Goal: Task Accomplishment & Management: Manage account settings

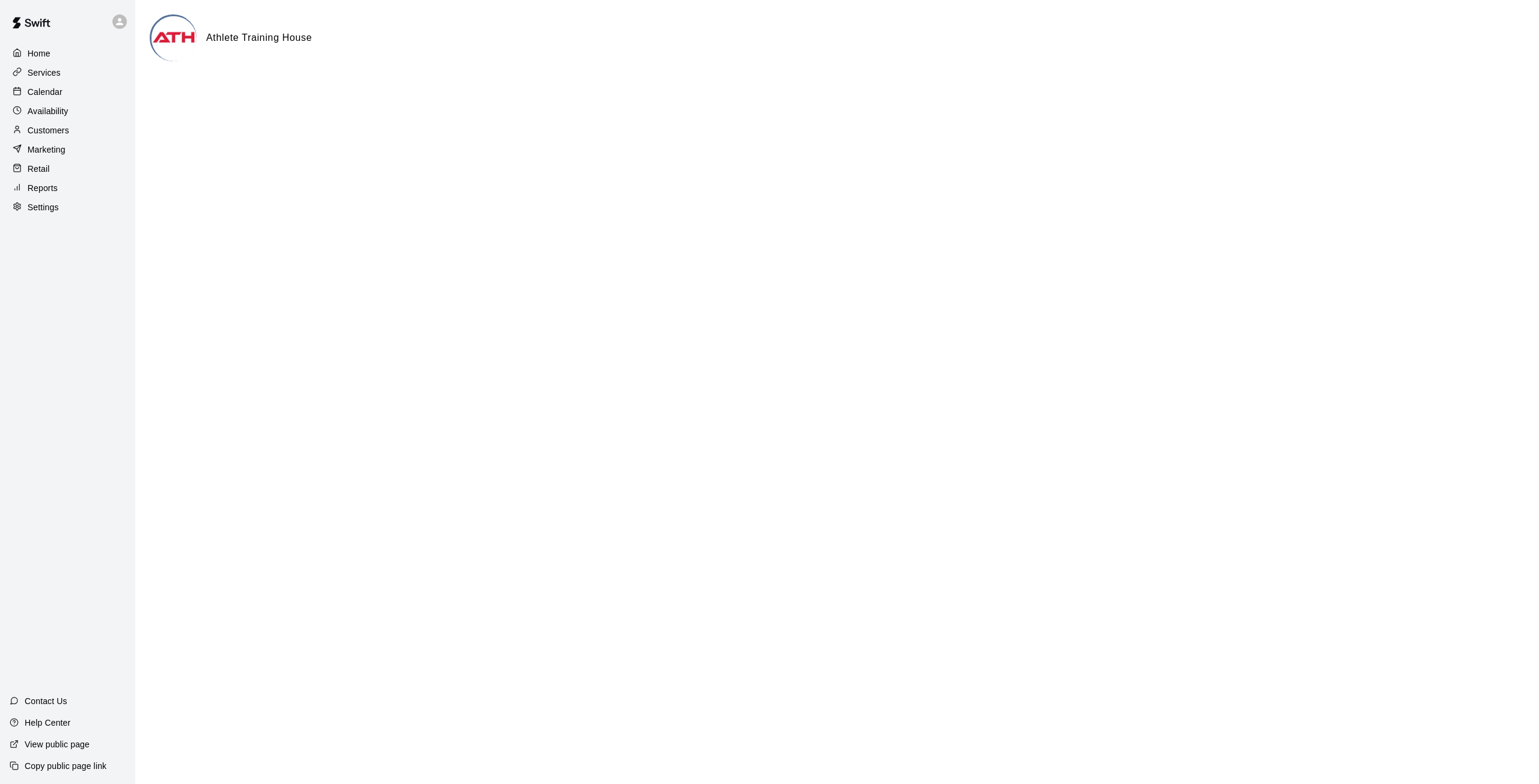
click at [44, 28] on img at bounding box center [31, 23] width 63 height 36
click at [43, 20] on img at bounding box center [31, 23] width 63 height 36
click at [117, 20] on icon at bounding box center [119, 21] width 11 height 11
click at [85, 335] on div at bounding box center [769, 392] width 1539 height 784
click at [170, 31] on img at bounding box center [174, 39] width 45 height 45
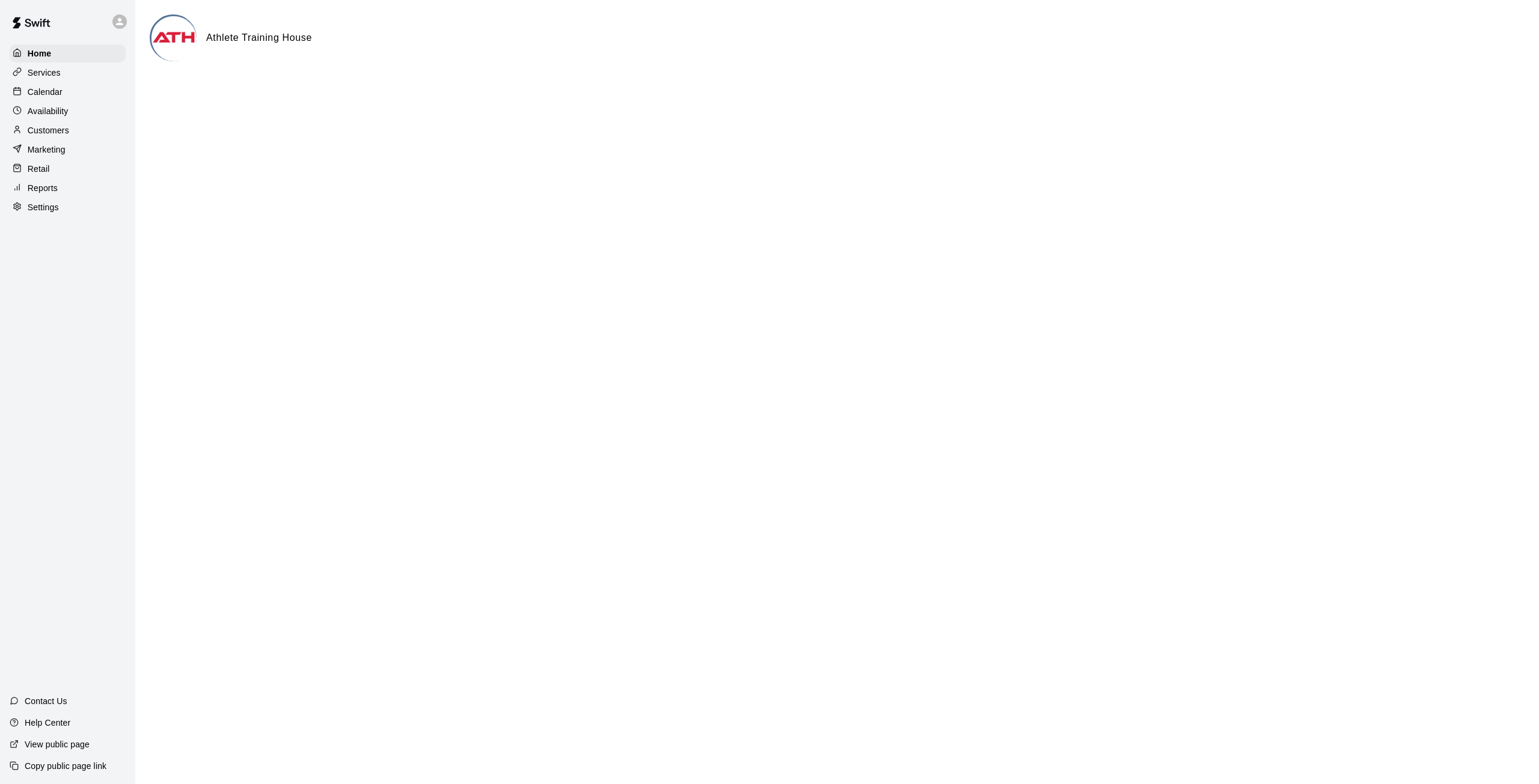
click at [211, 37] on h6 "Athlete Training House" at bounding box center [260, 38] width 106 height 16
click at [57, 117] on p "Availability" at bounding box center [48, 111] width 41 height 12
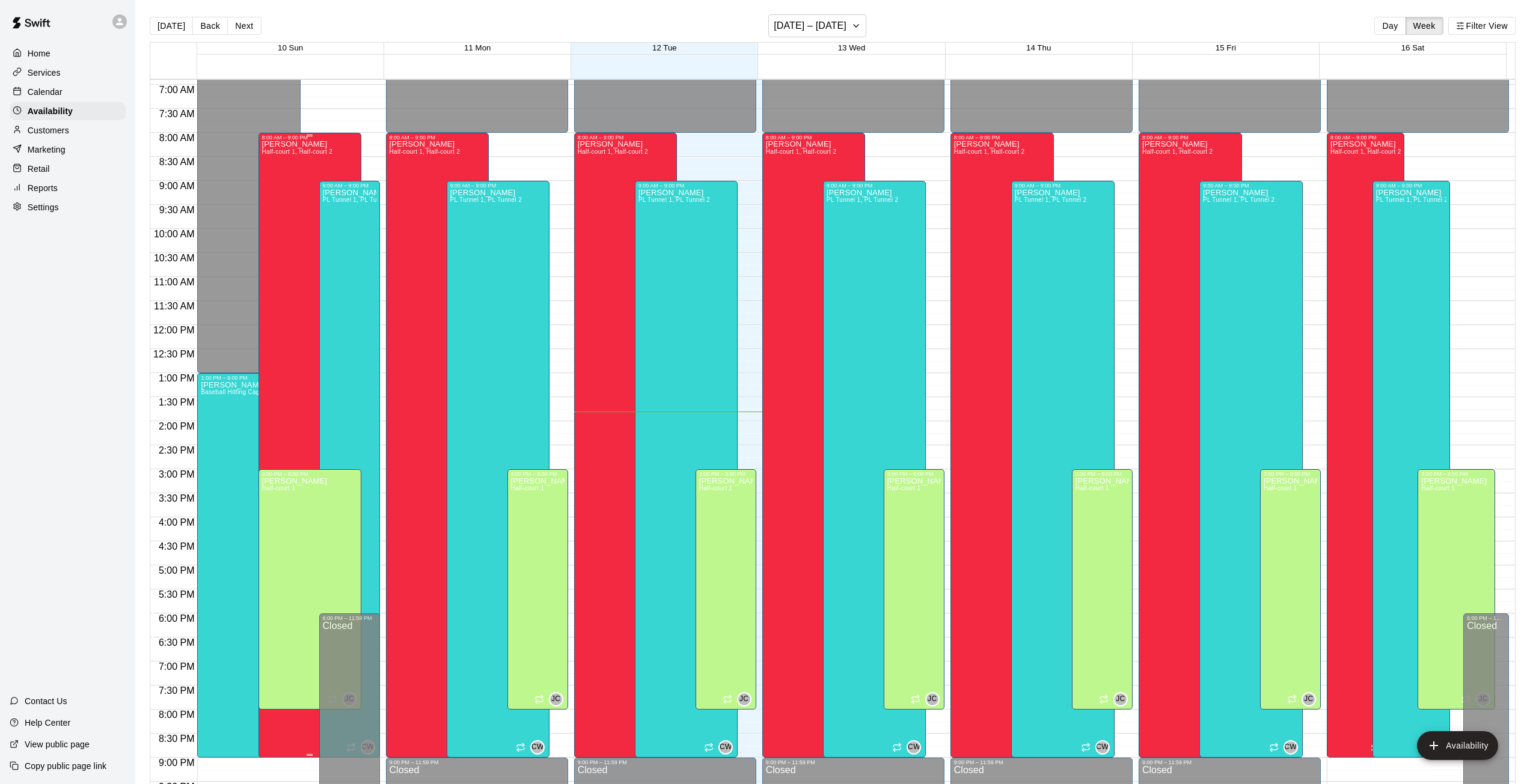
scroll to position [316, 0]
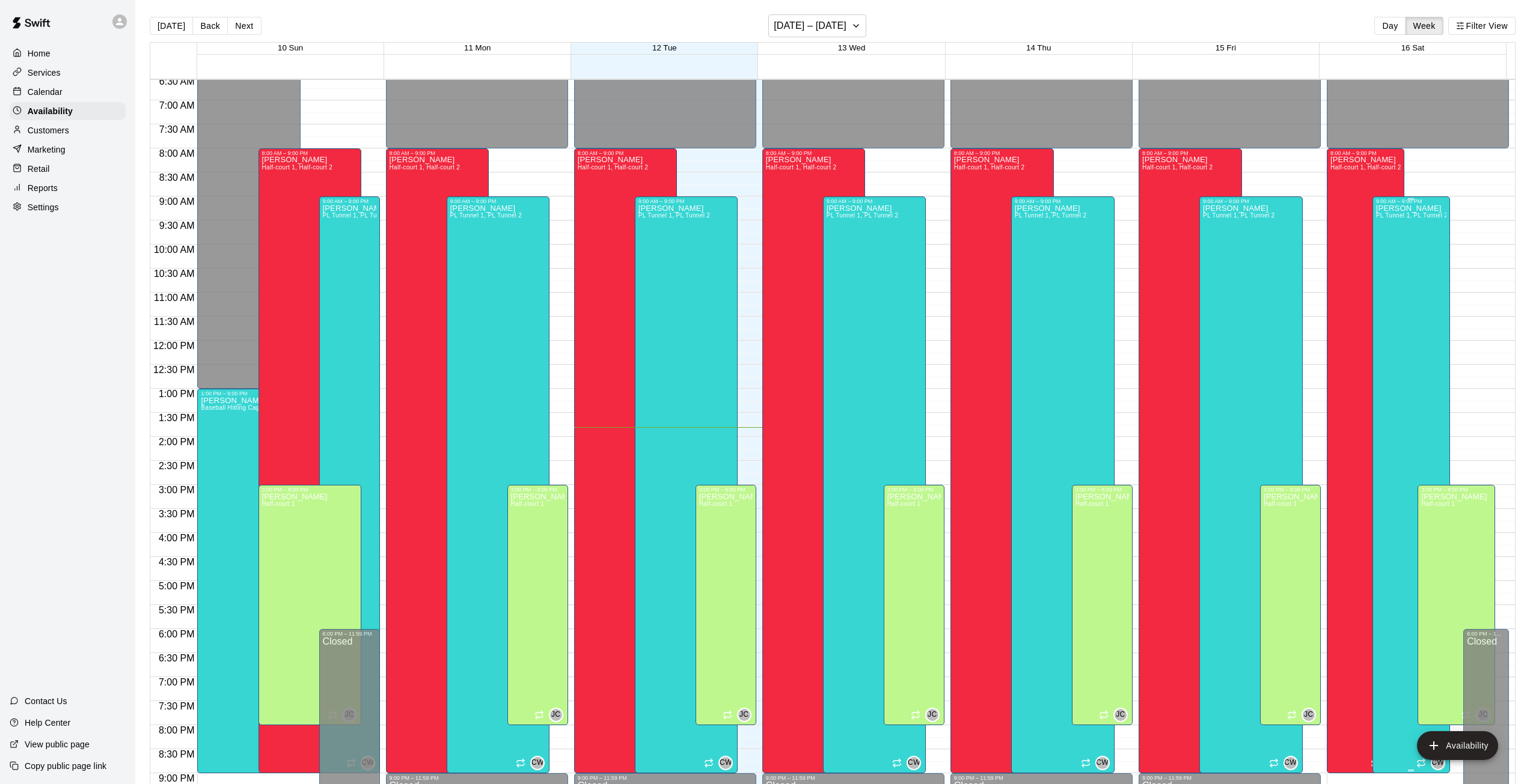
click at [1400, 253] on div "[PERSON_NAME] PL Tunnel 1, PL Tunnel 2" at bounding box center [1411, 596] width 71 height 784
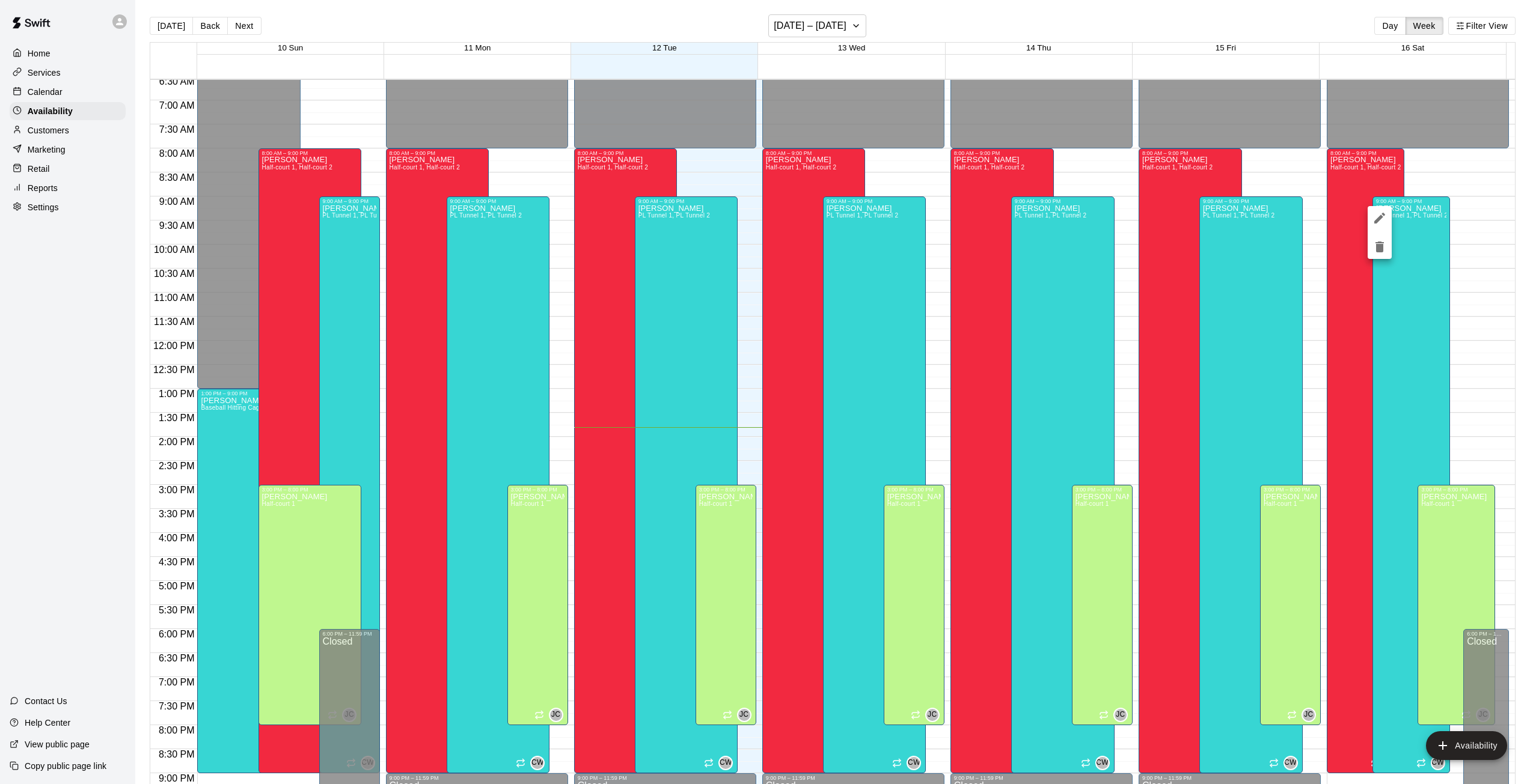
click at [1377, 219] on icon "edit" at bounding box center [1380, 218] width 15 height 15
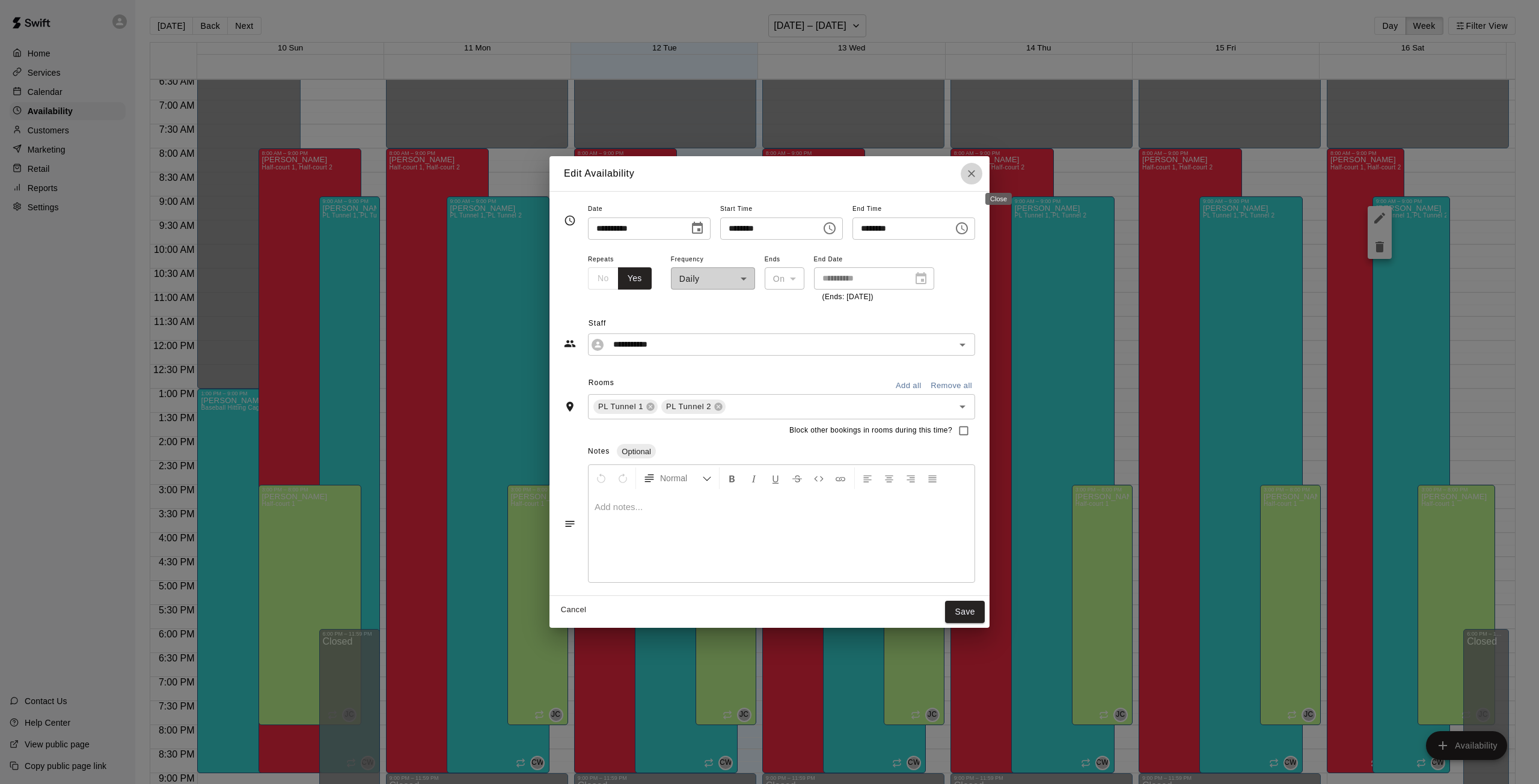
click at [978, 172] on icon "Close" at bounding box center [971, 174] width 12 height 12
type input "**********"
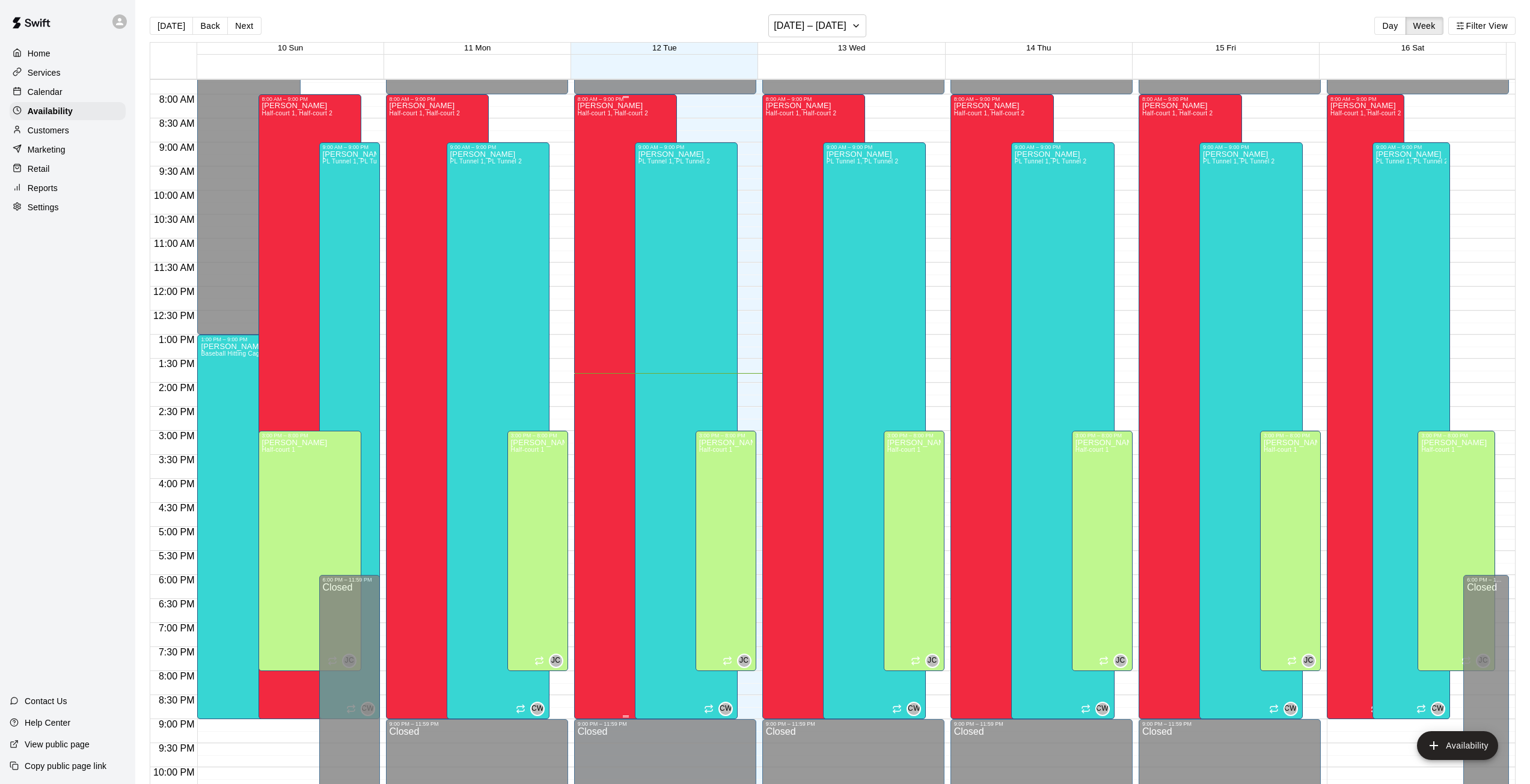
scroll to position [436, 0]
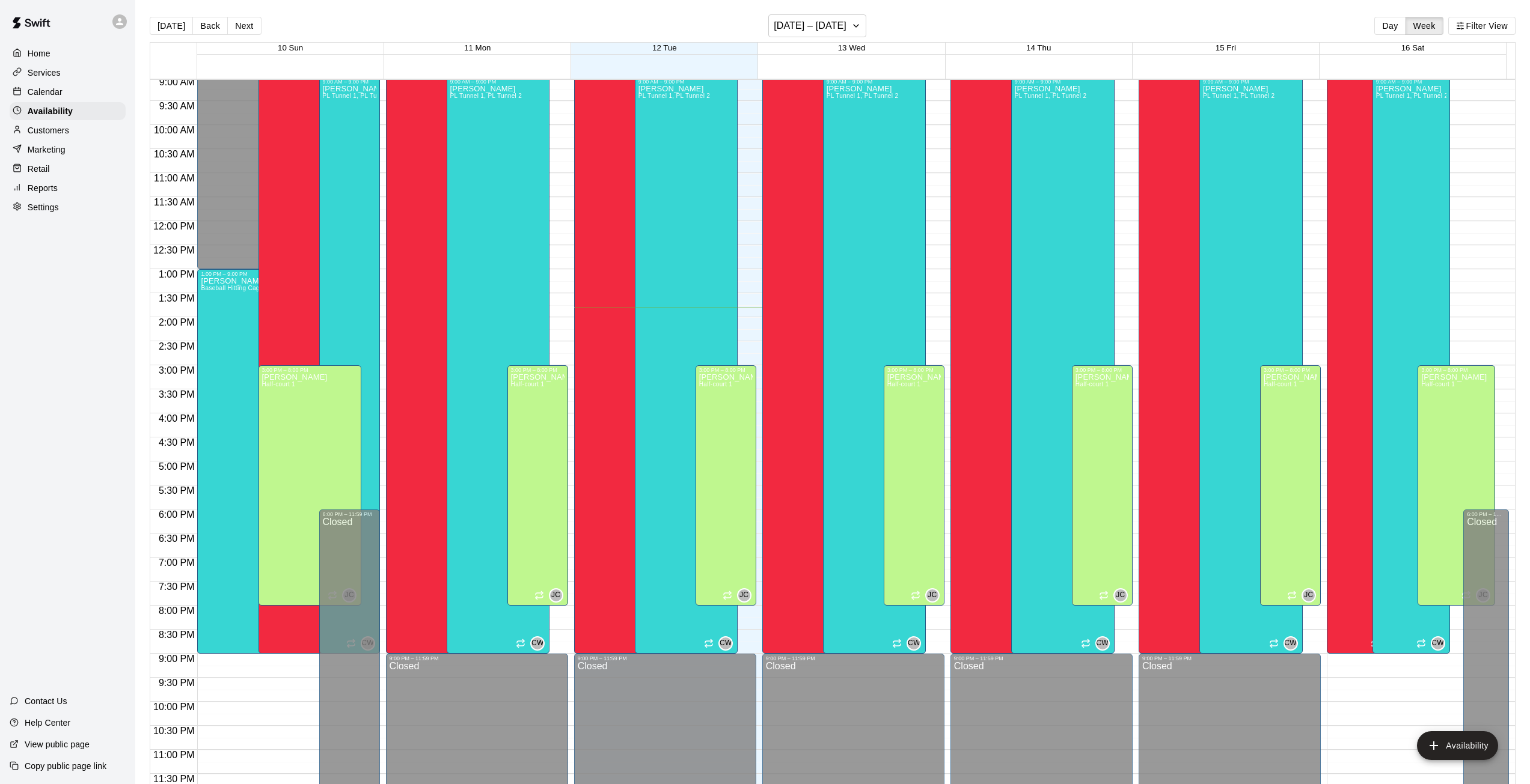
click at [47, 210] on p "Settings" at bounding box center [43, 207] width 31 height 12
select select "**"
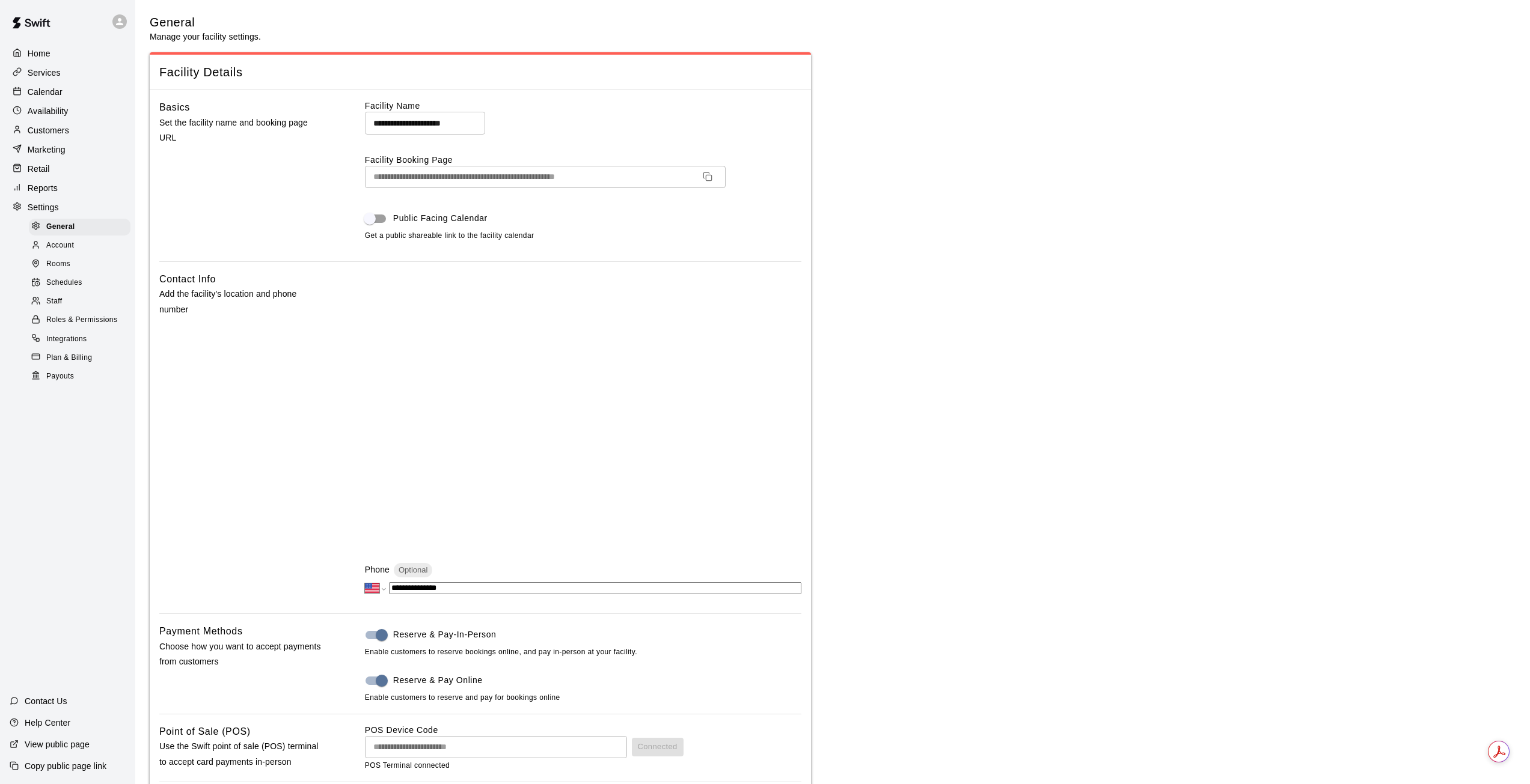
click at [55, 289] on span "Schedules" at bounding box center [65, 283] width 36 height 12
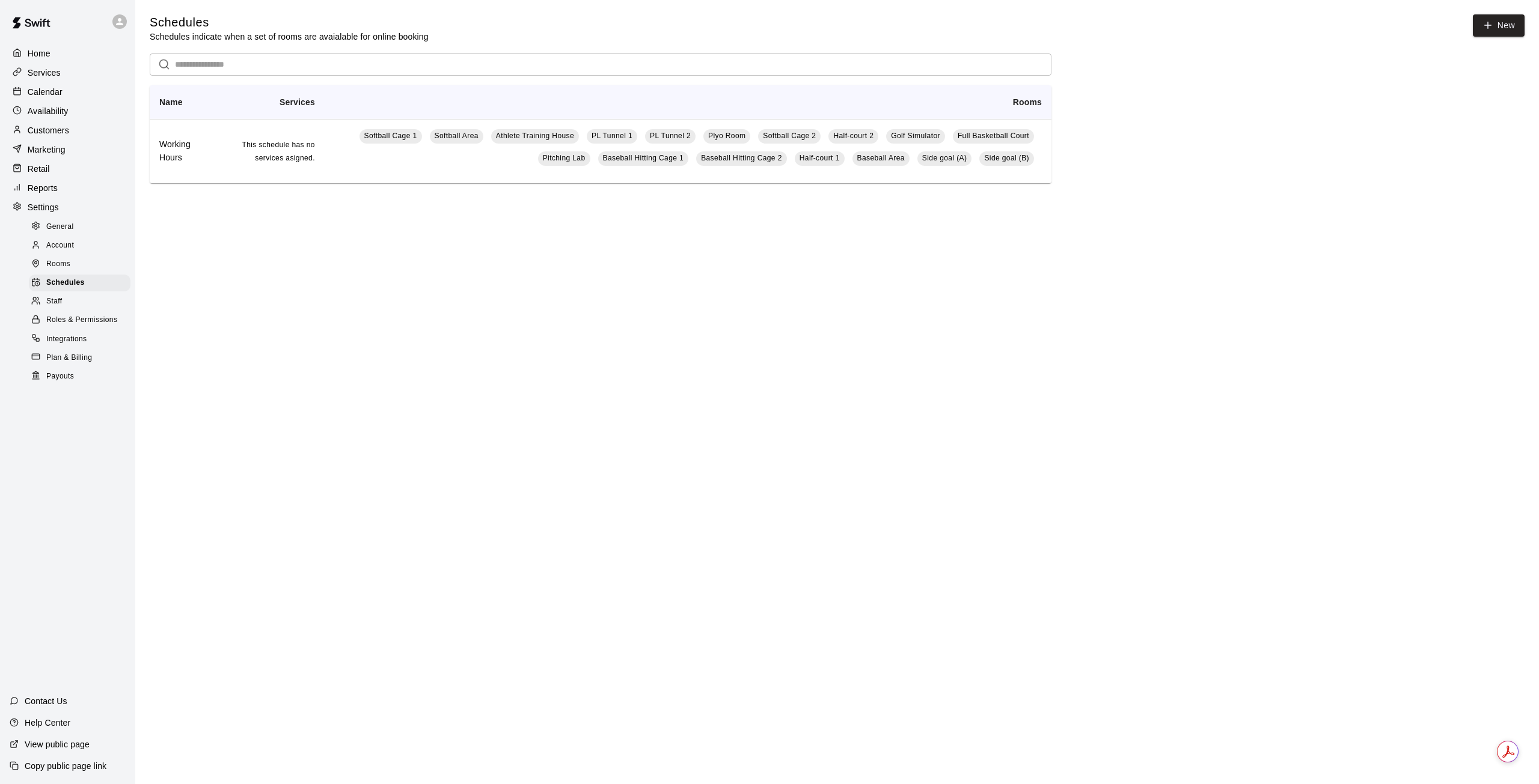
click at [63, 269] on span "Rooms" at bounding box center [58, 264] width 24 height 12
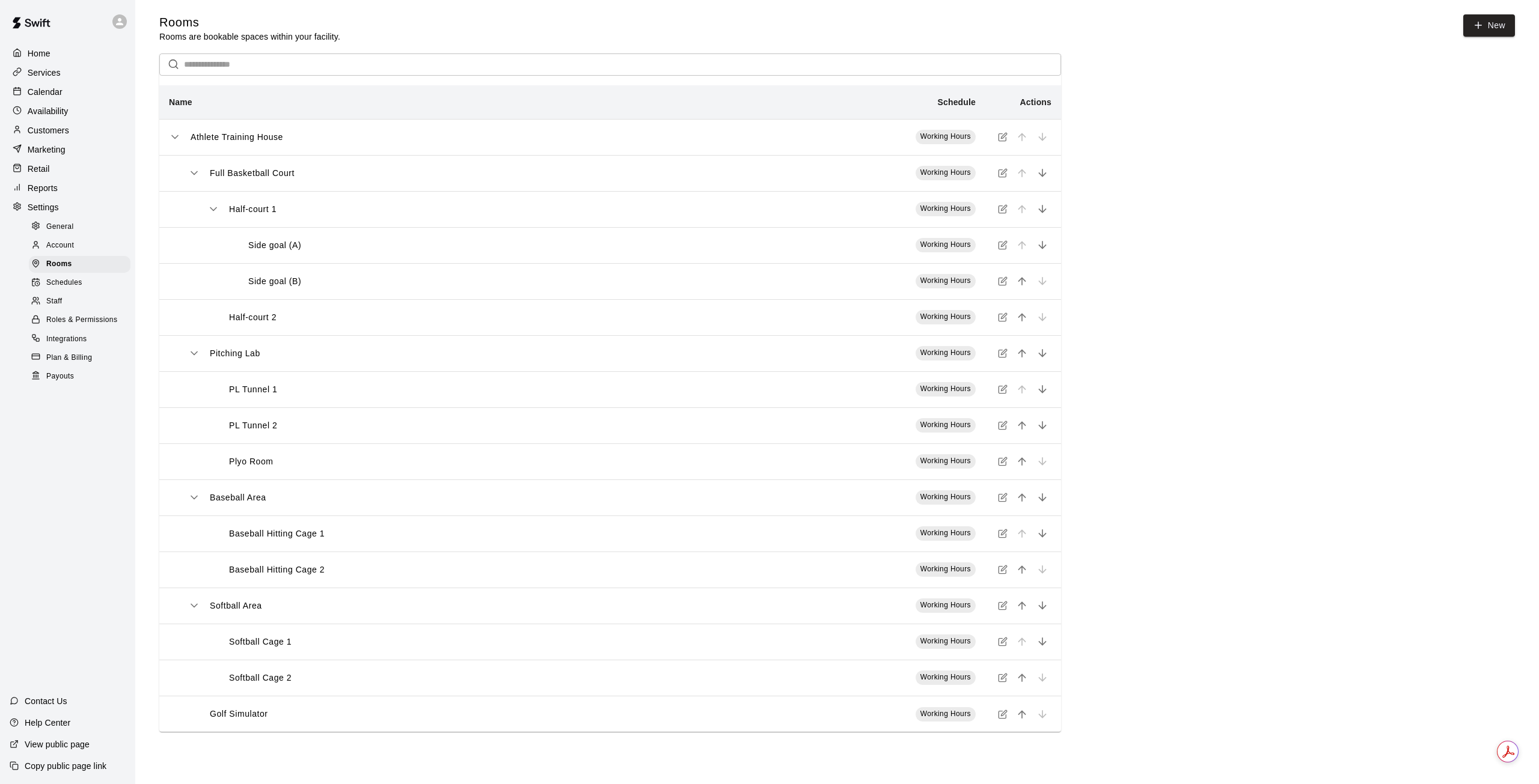
click at [63, 251] on span "Account" at bounding box center [60, 246] width 28 height 12
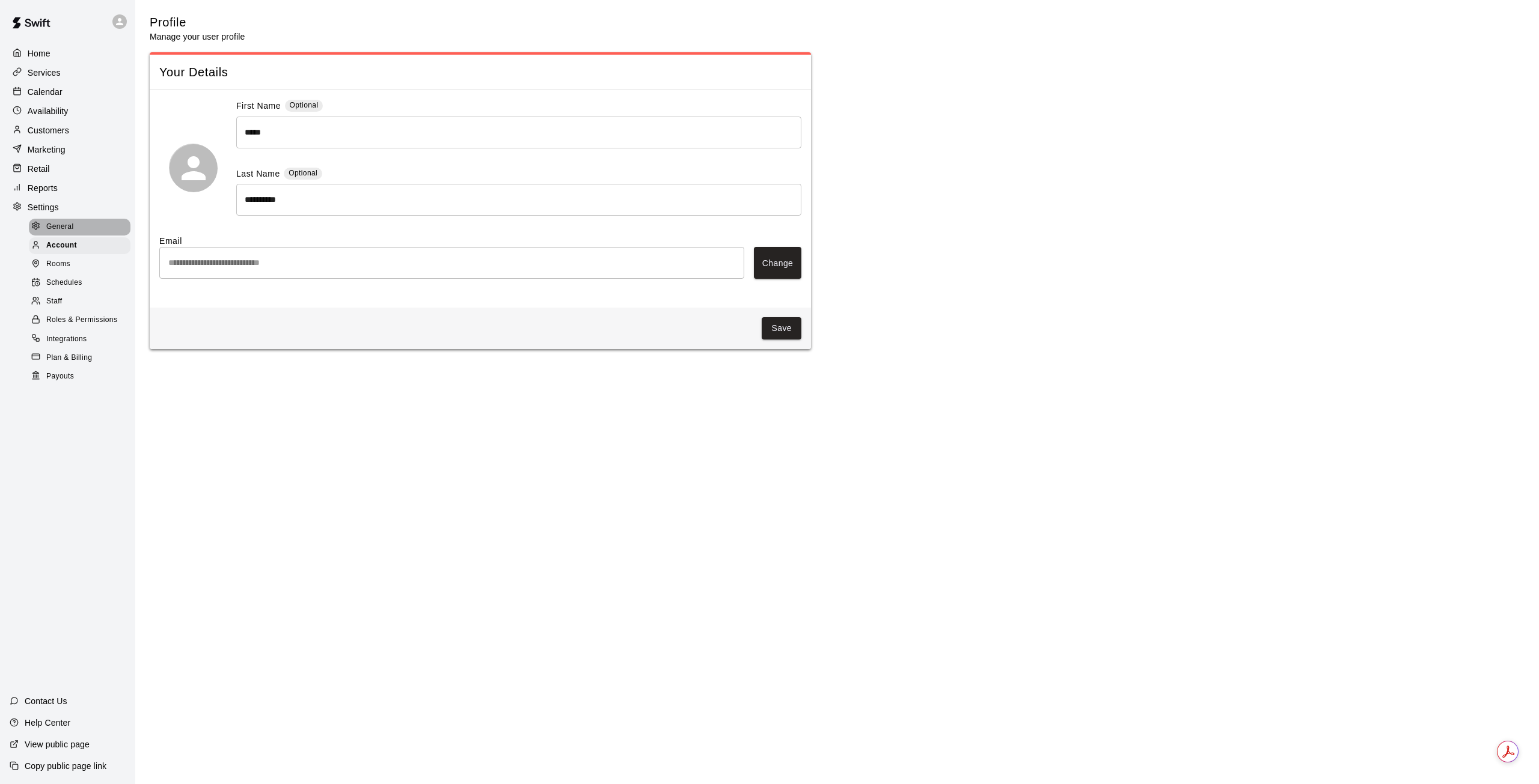
click at [65, 232] on span "General" at bounding box center [60, 227] width 28 height 12
select select "**"
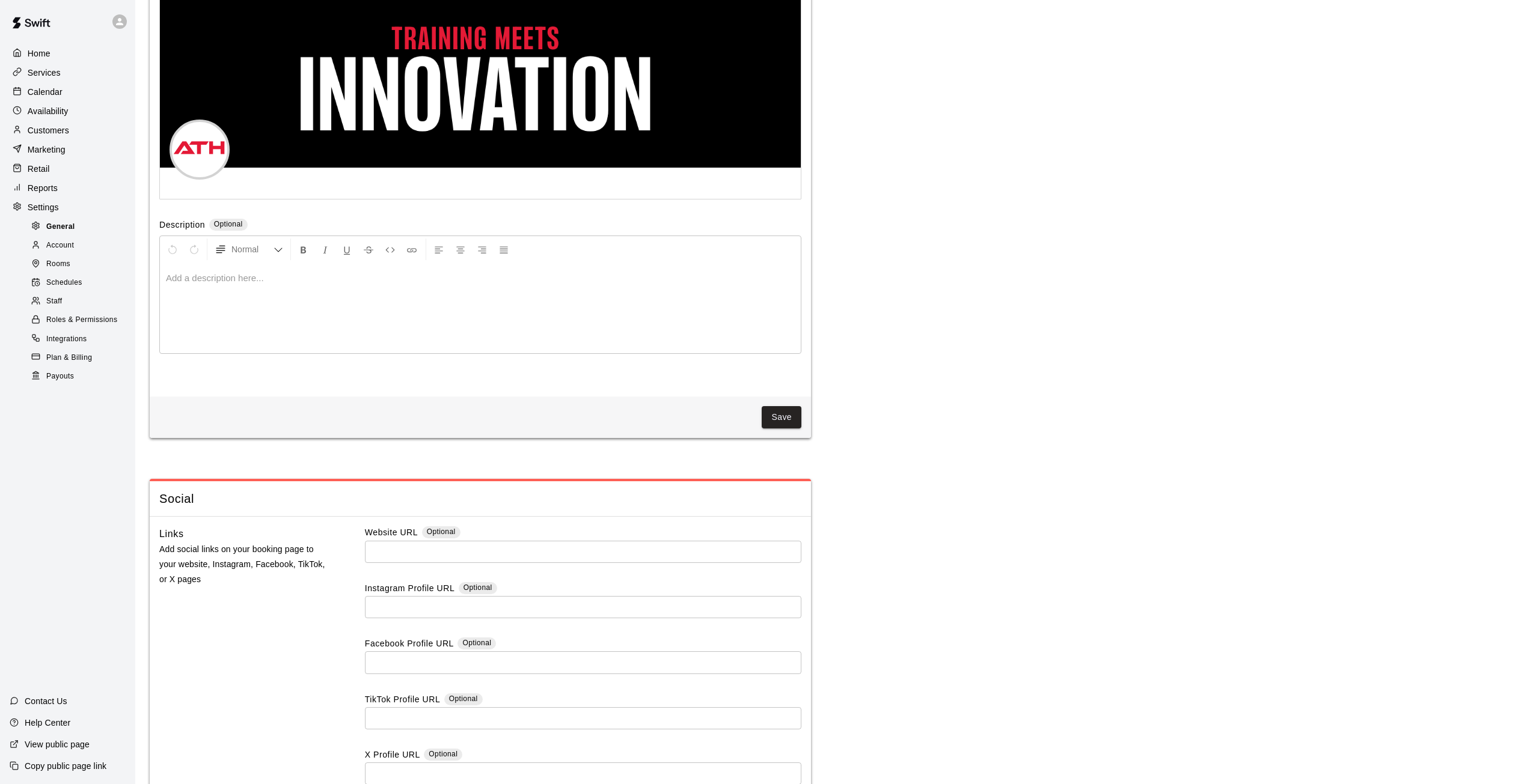
scroll to position [2806, 0]
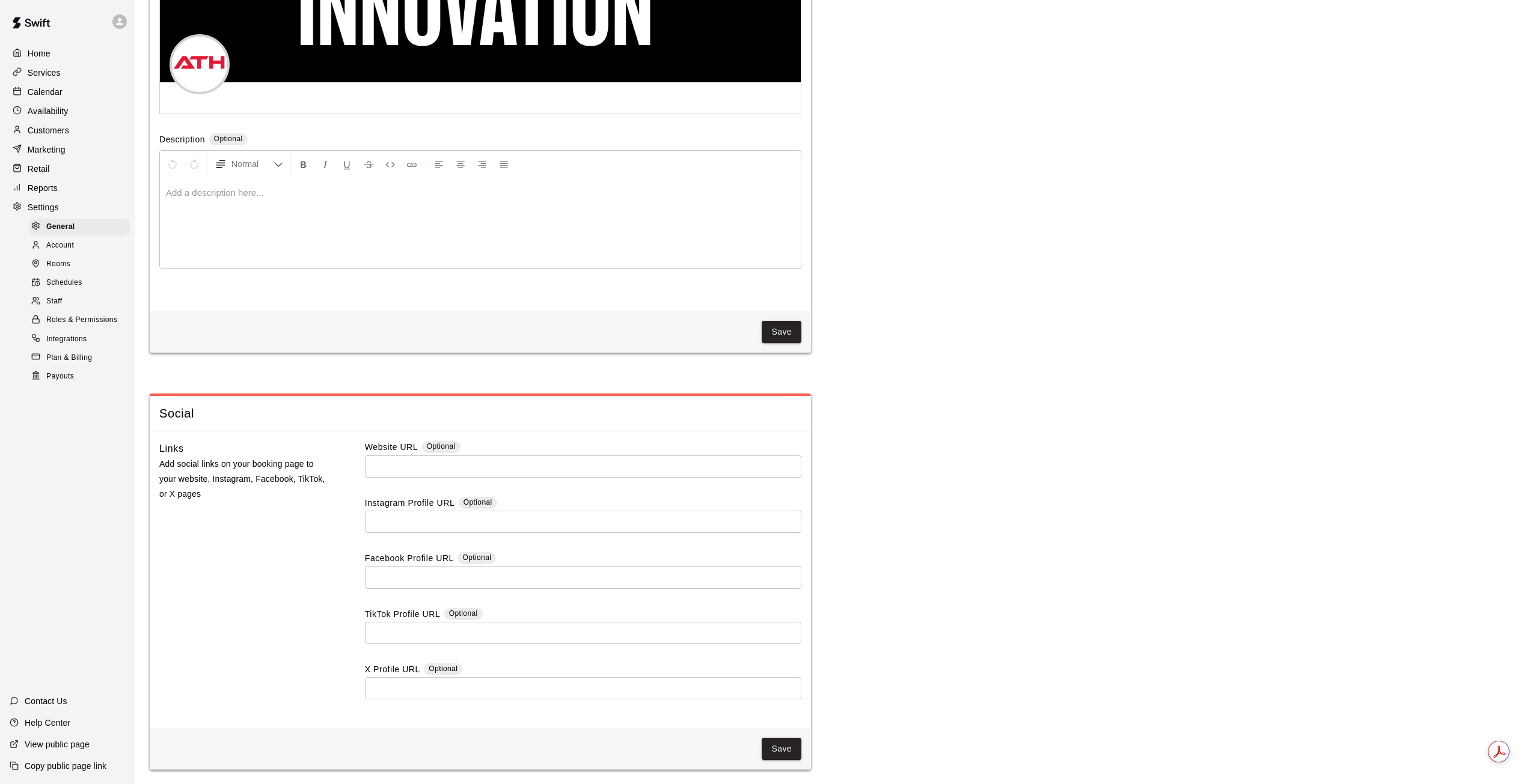
click at [66, 289] on span "Schedules" at bounding box center [65, 283] width 36 height 12
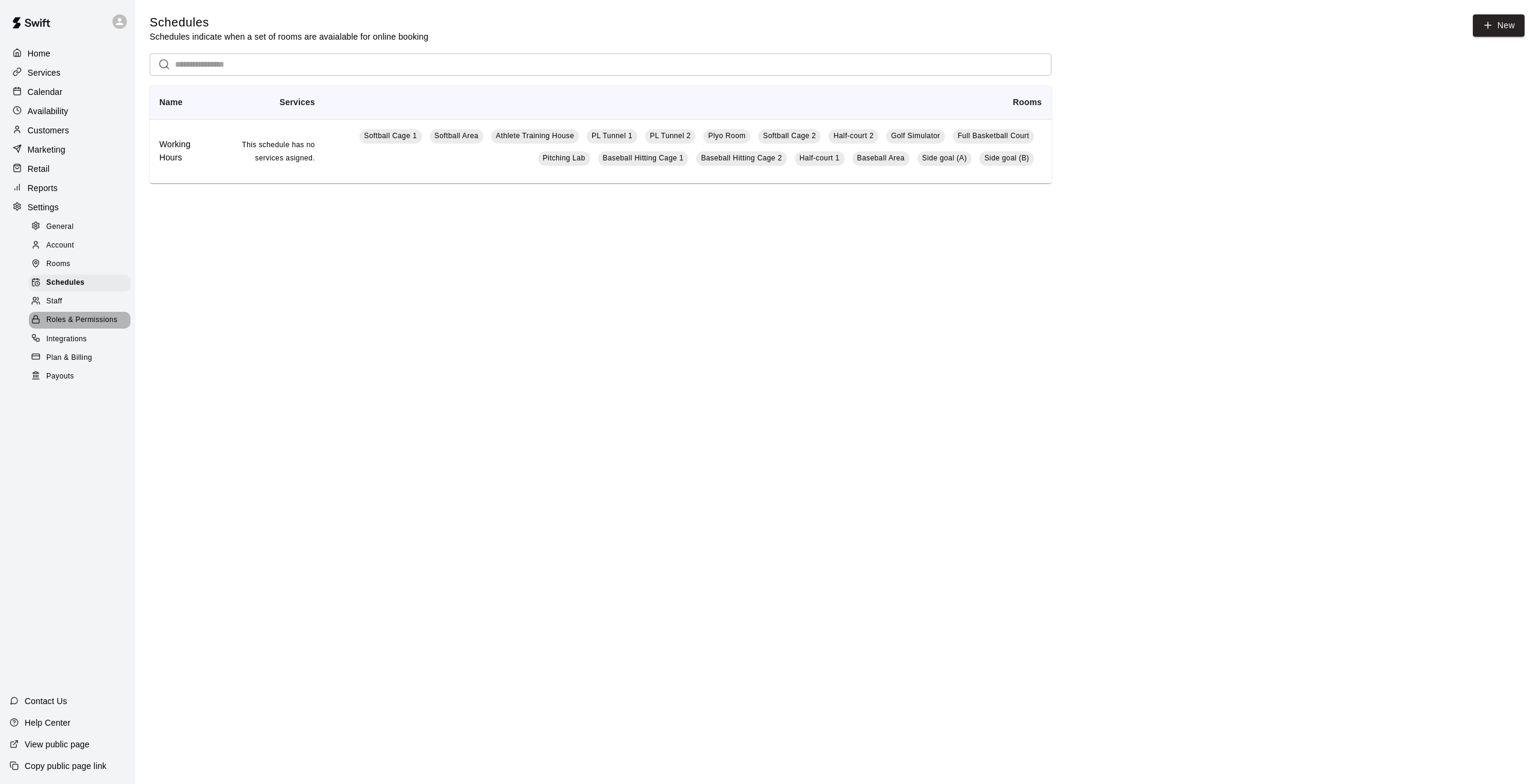
click at [63, 326] on span "Roles & Permissions" at bounding box center [82, 320] width 71 height 12
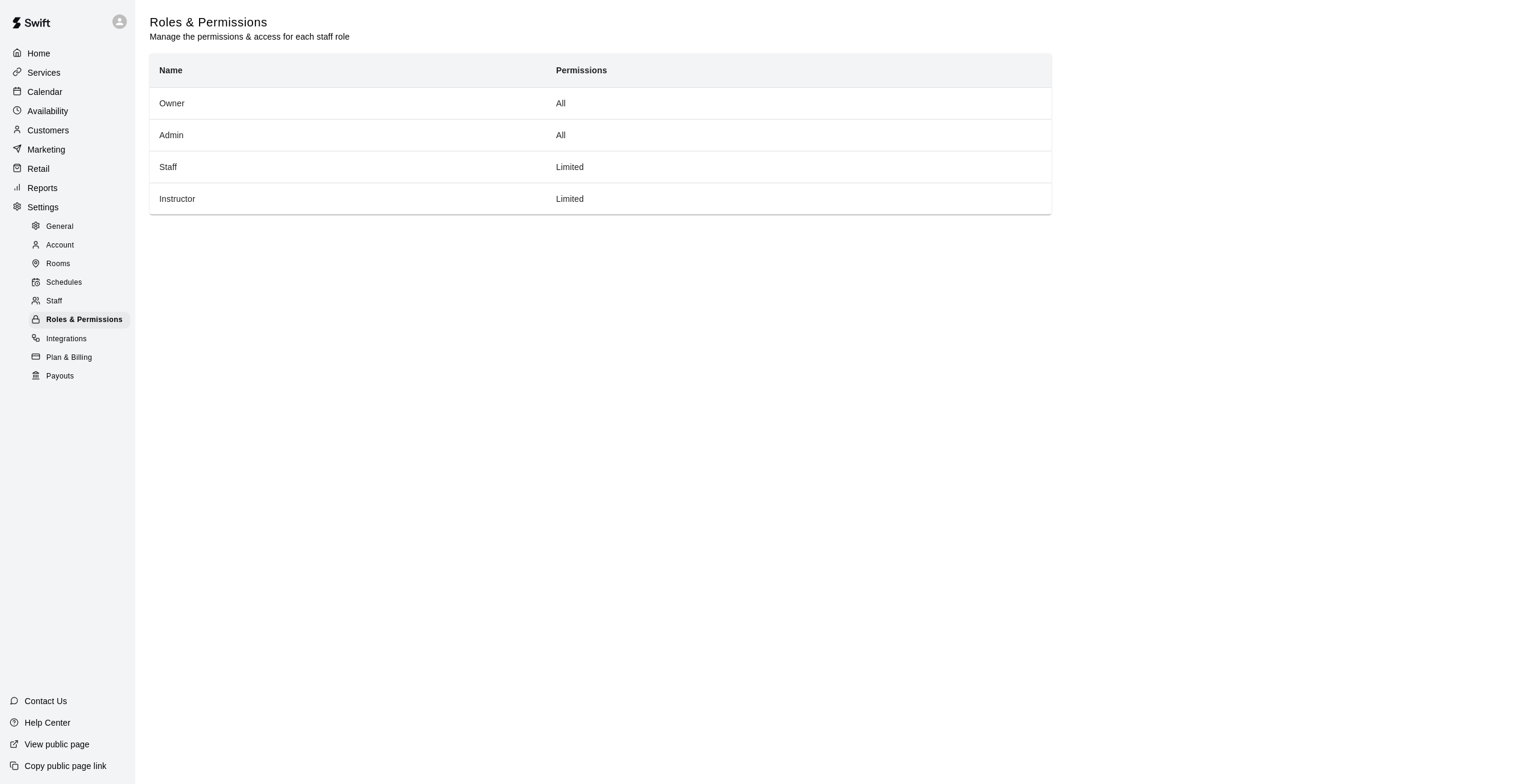
click at [60, 345] on span "Integrations" at bounding box center [67, 339] width 41 height 12
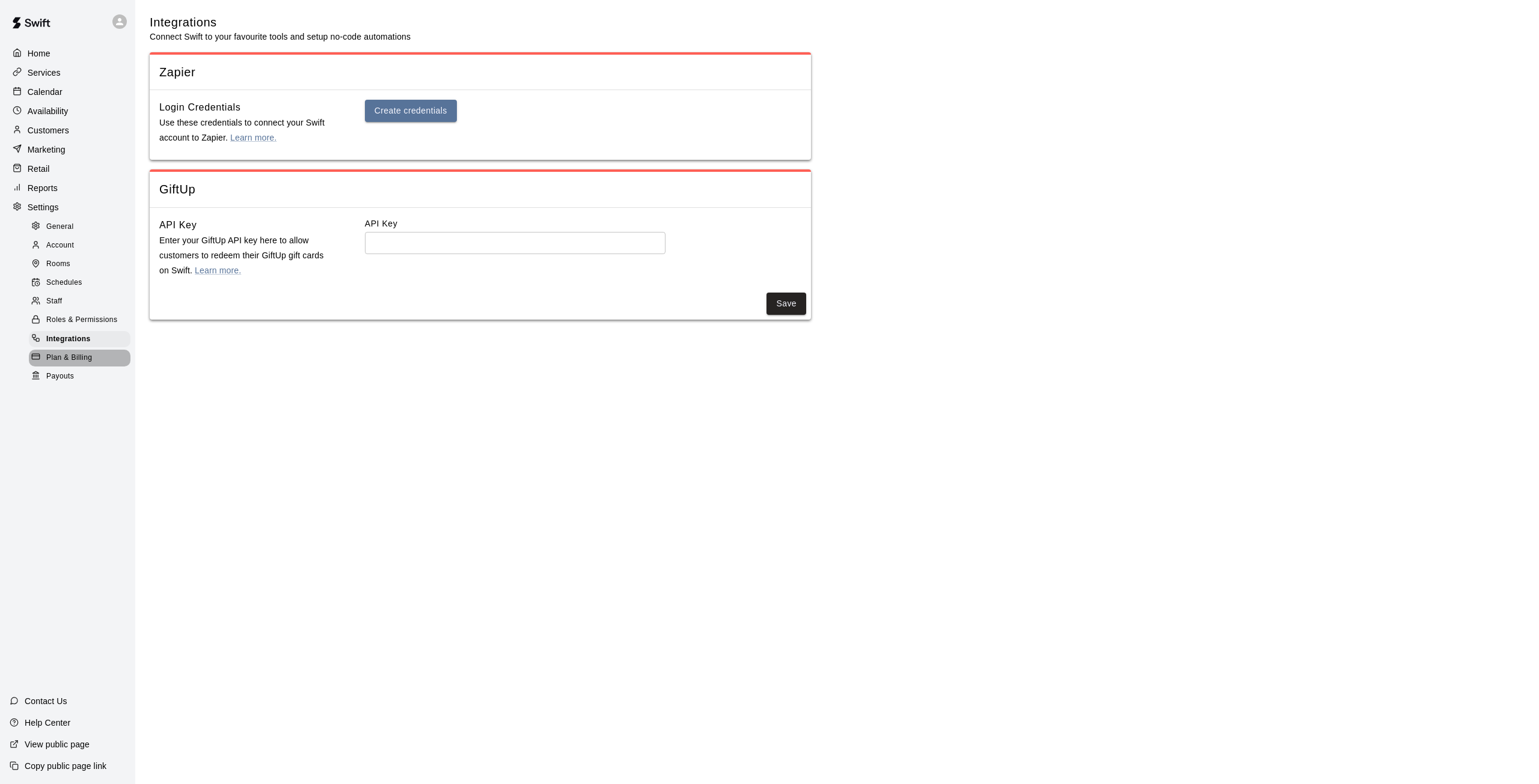
click at [65, 364] on span "Plan & Billing" at bounding box center [69, 358] width 46 height 12
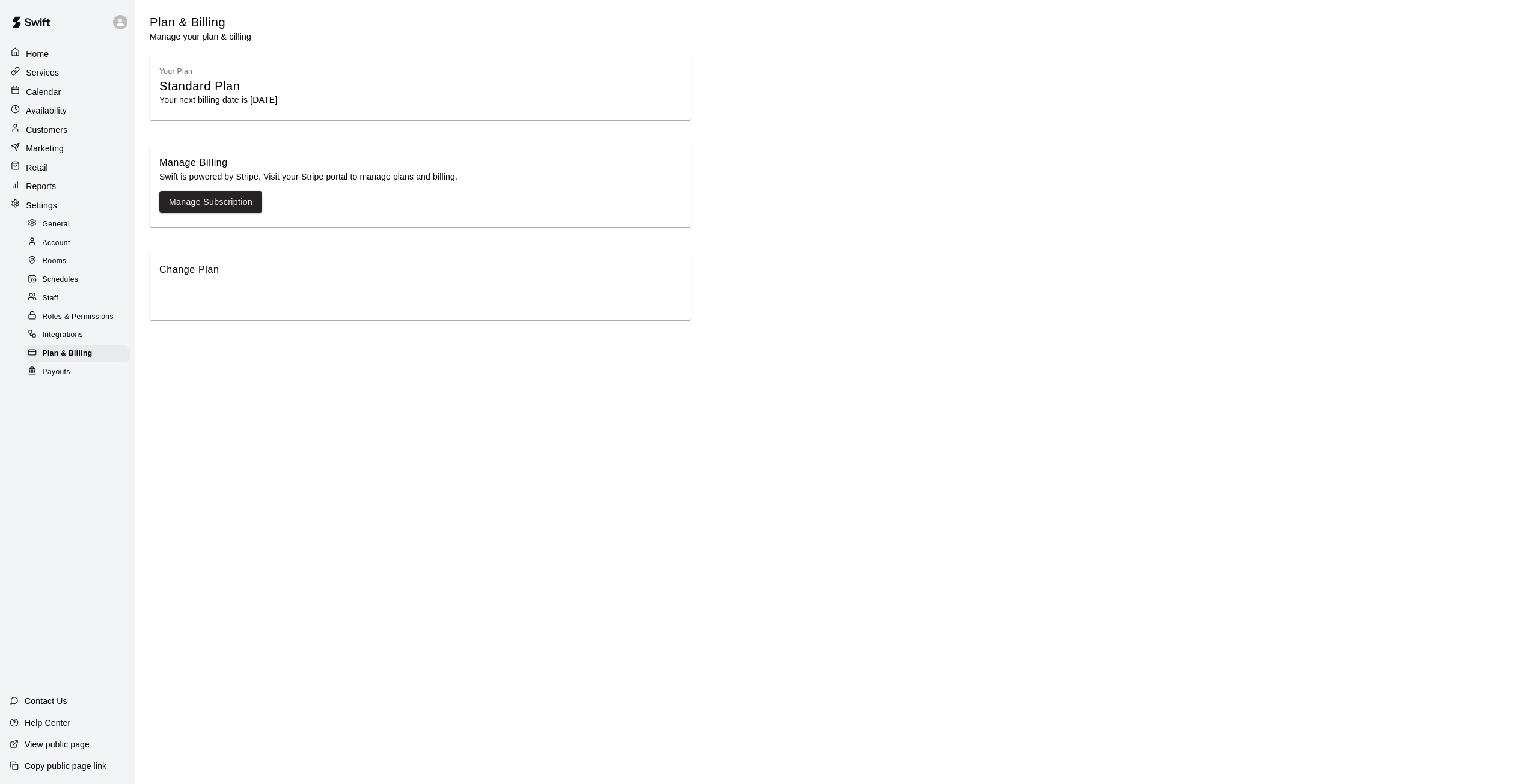
click at [65, 241] on span "Account" at bounding box center [57, 243] width 28 height 12
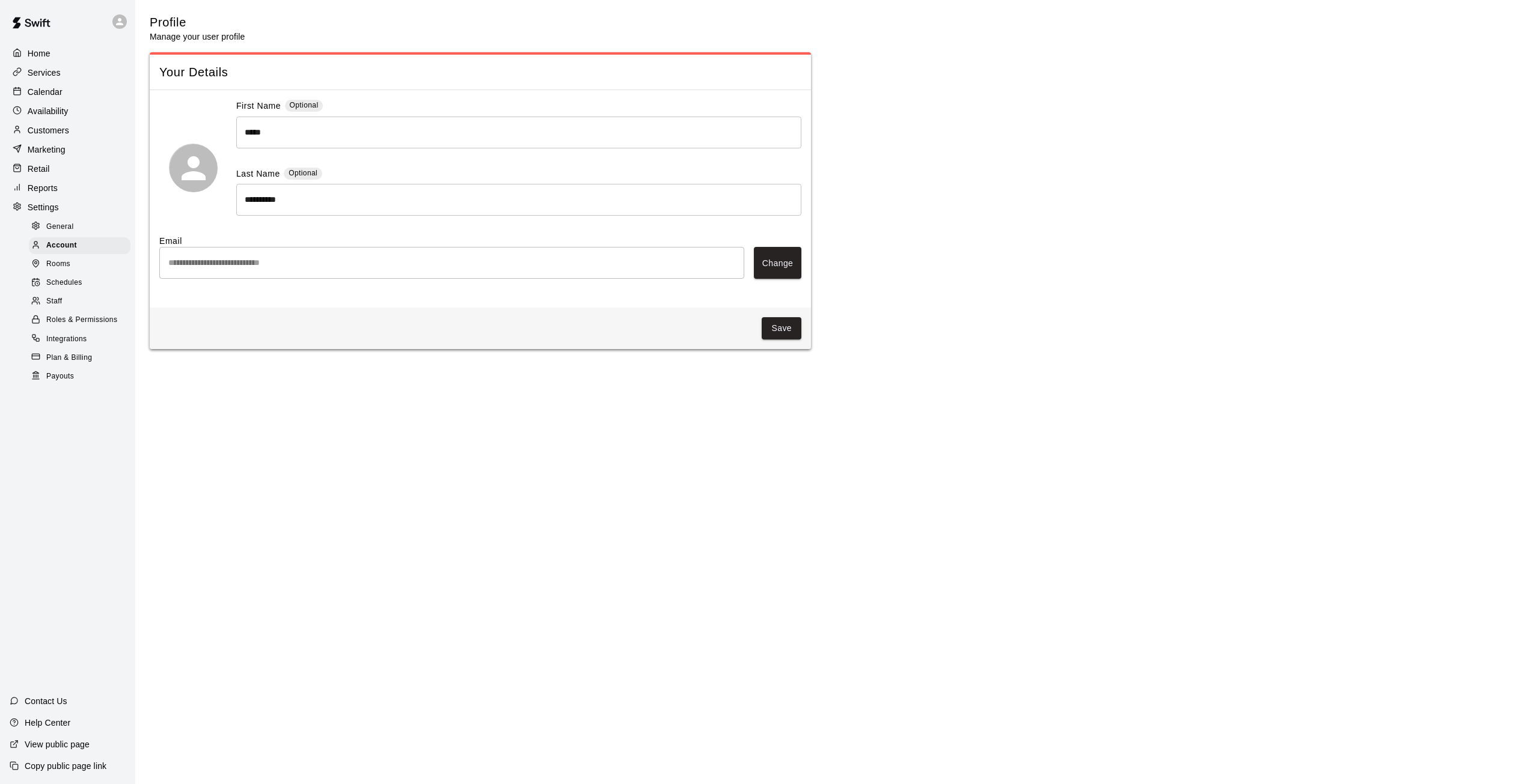
click at [51, 307] on span "Staff" at bounding box center [55, 302] width 16 height 12
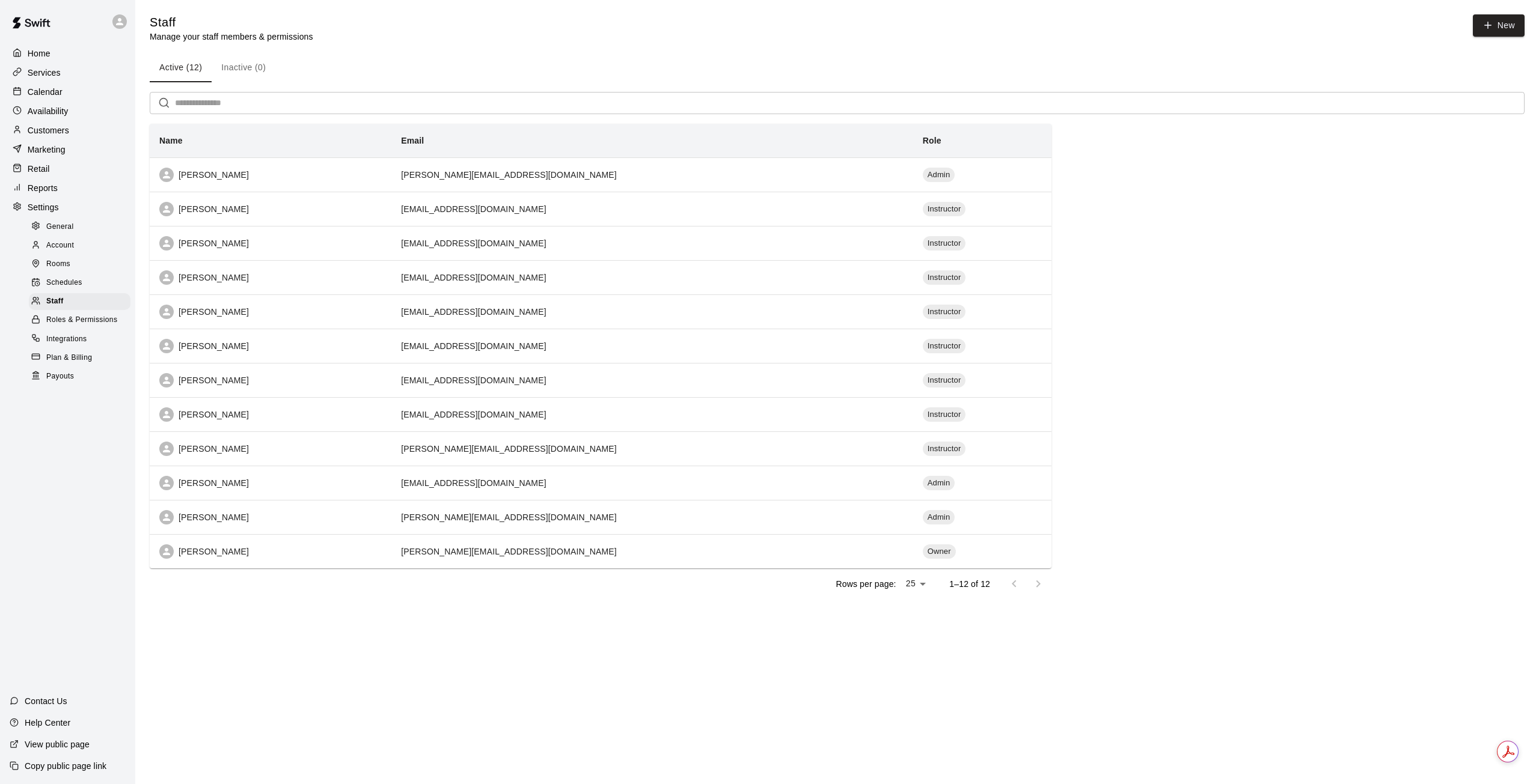
click at [54, 269] on span "Rooms" at bounding box center [58, 264] width 24 height 12
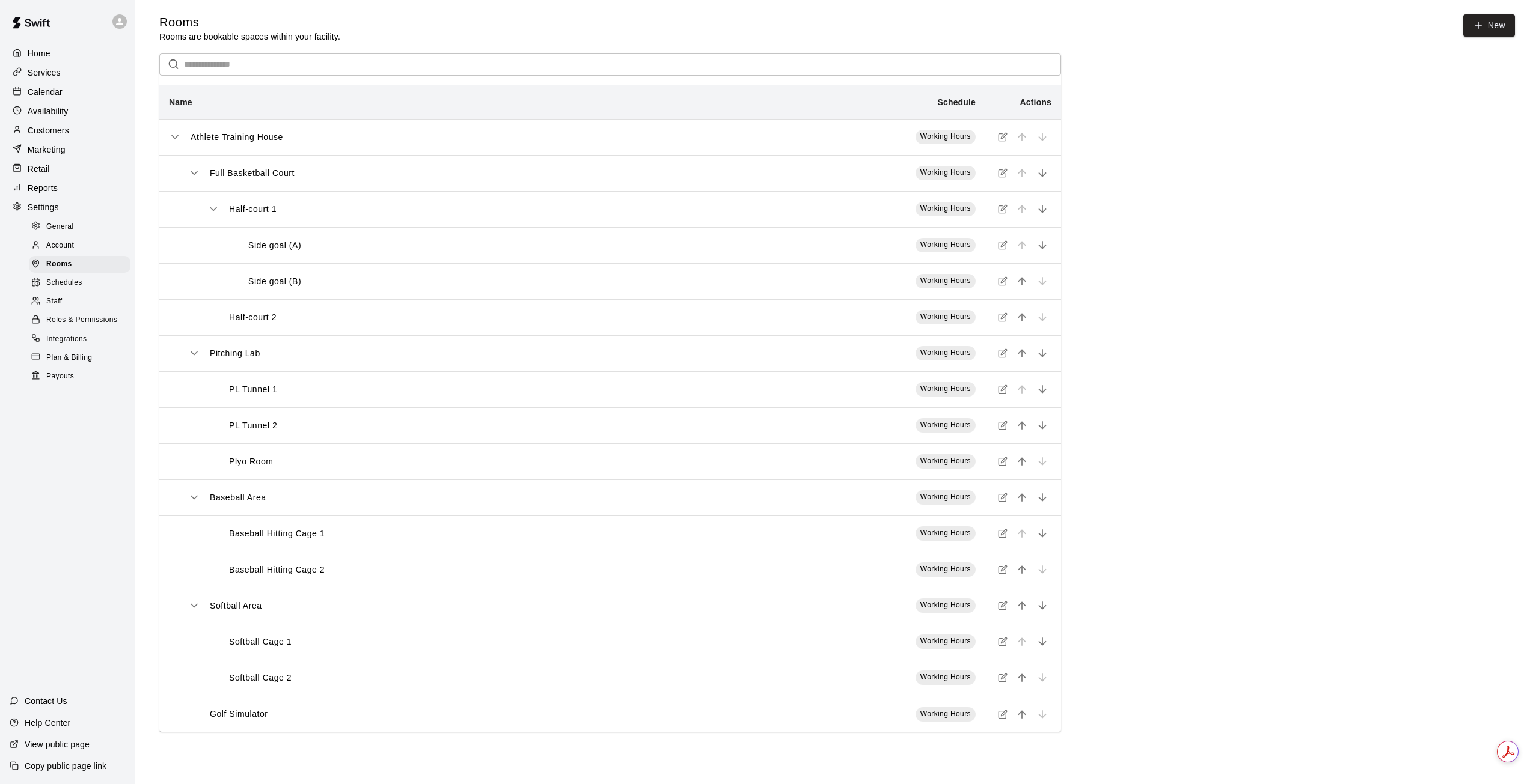
click at [1004, 136] on icon "simple table" at bounding box center [1002, 137] width 9 height 9
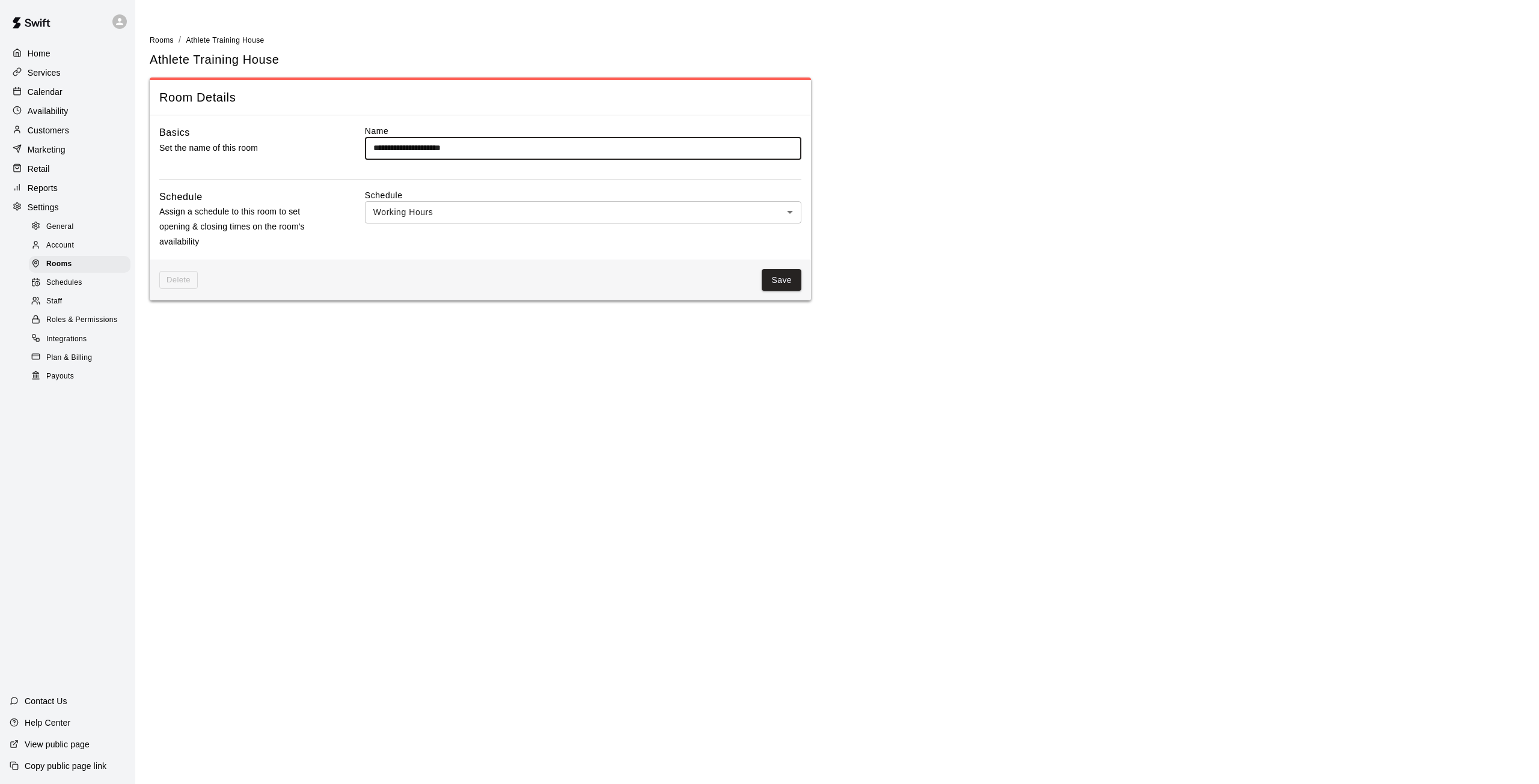
click at [786, 211] on body "**********" at bounding box center [769, 157] width 1539 height 315
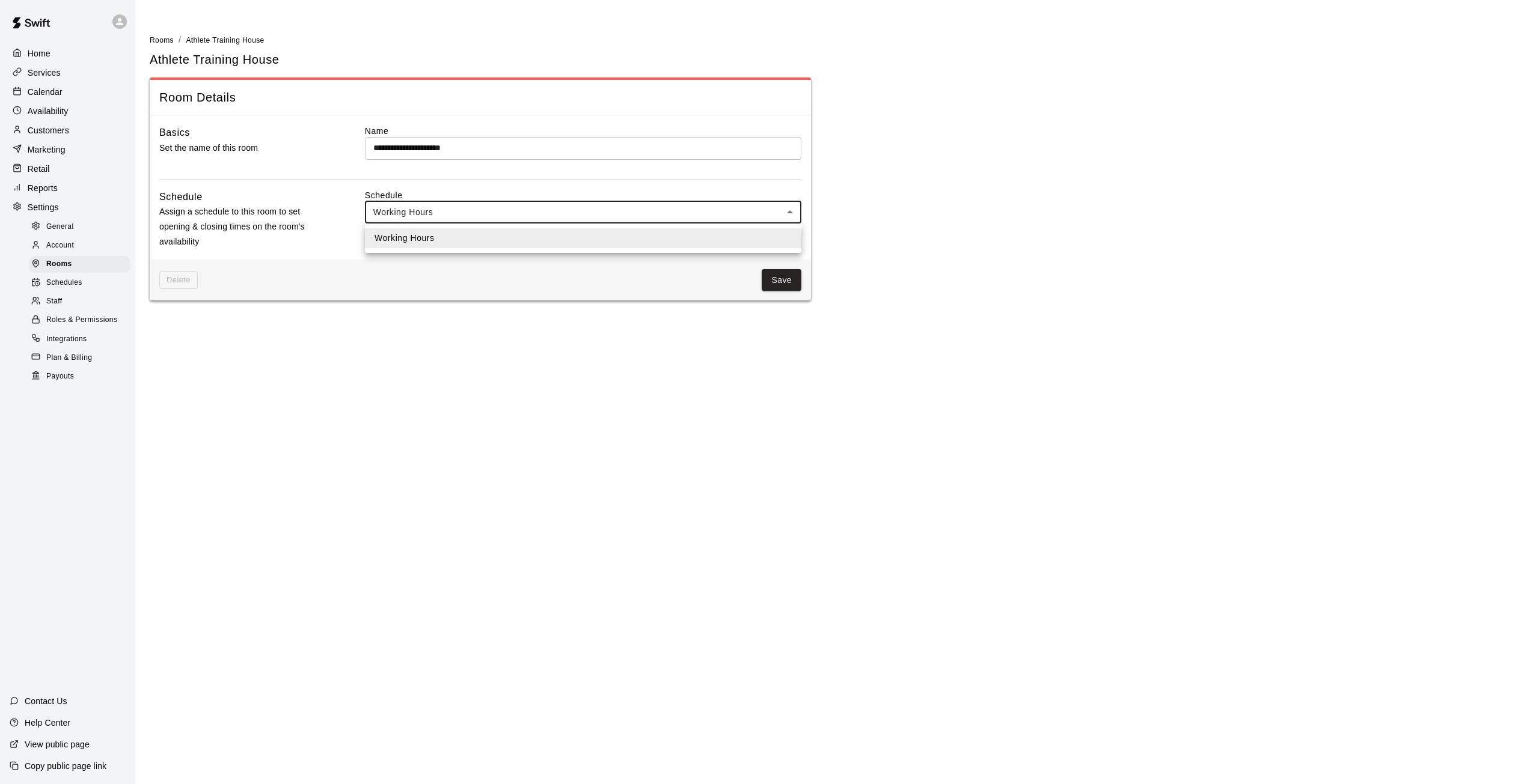
click at [897, 182] on div at bounding box center [769, 392] width 1539 height 784
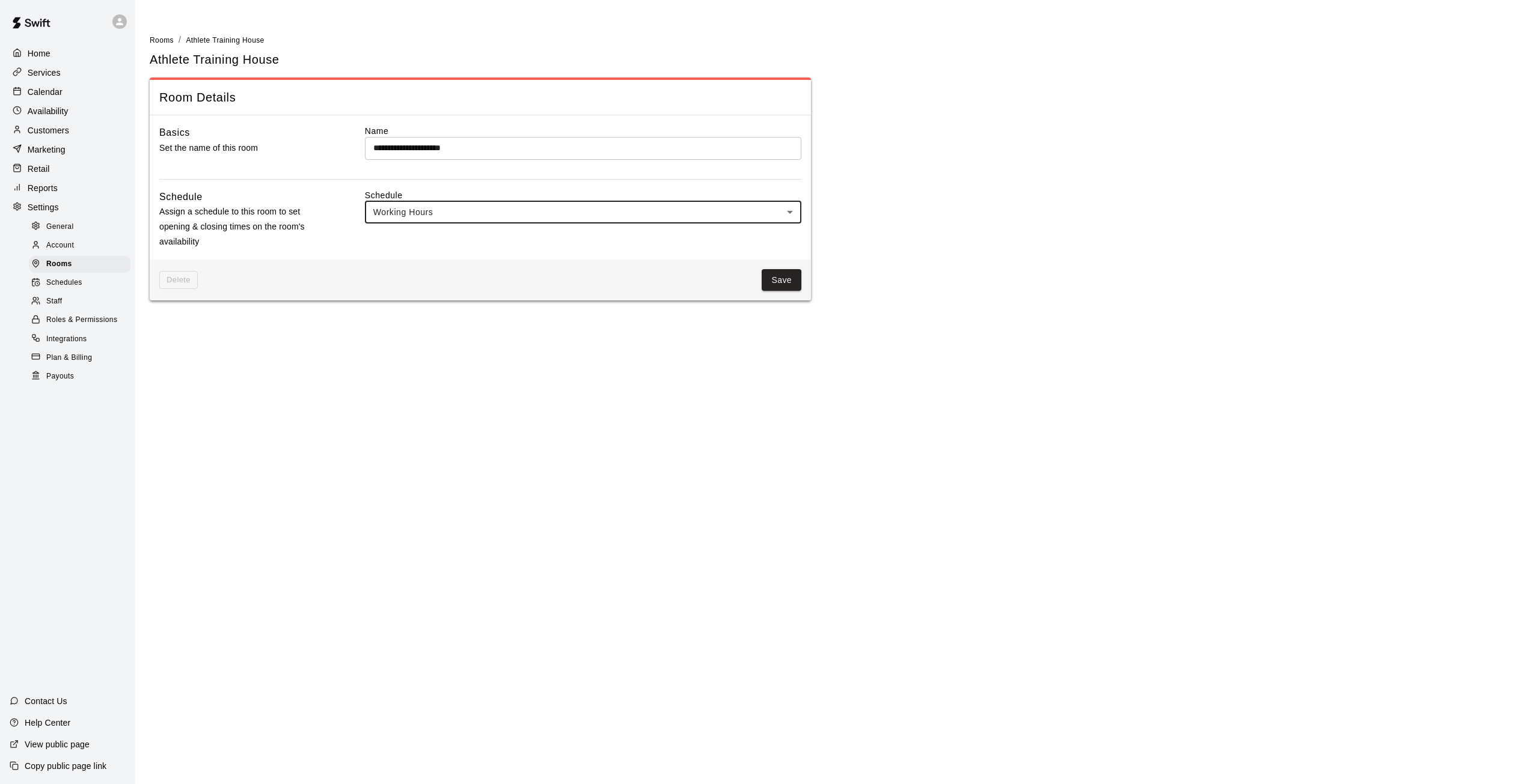
click at [54, 108] on p "Availability" at bounding box center [48, 111] width 41 height 12
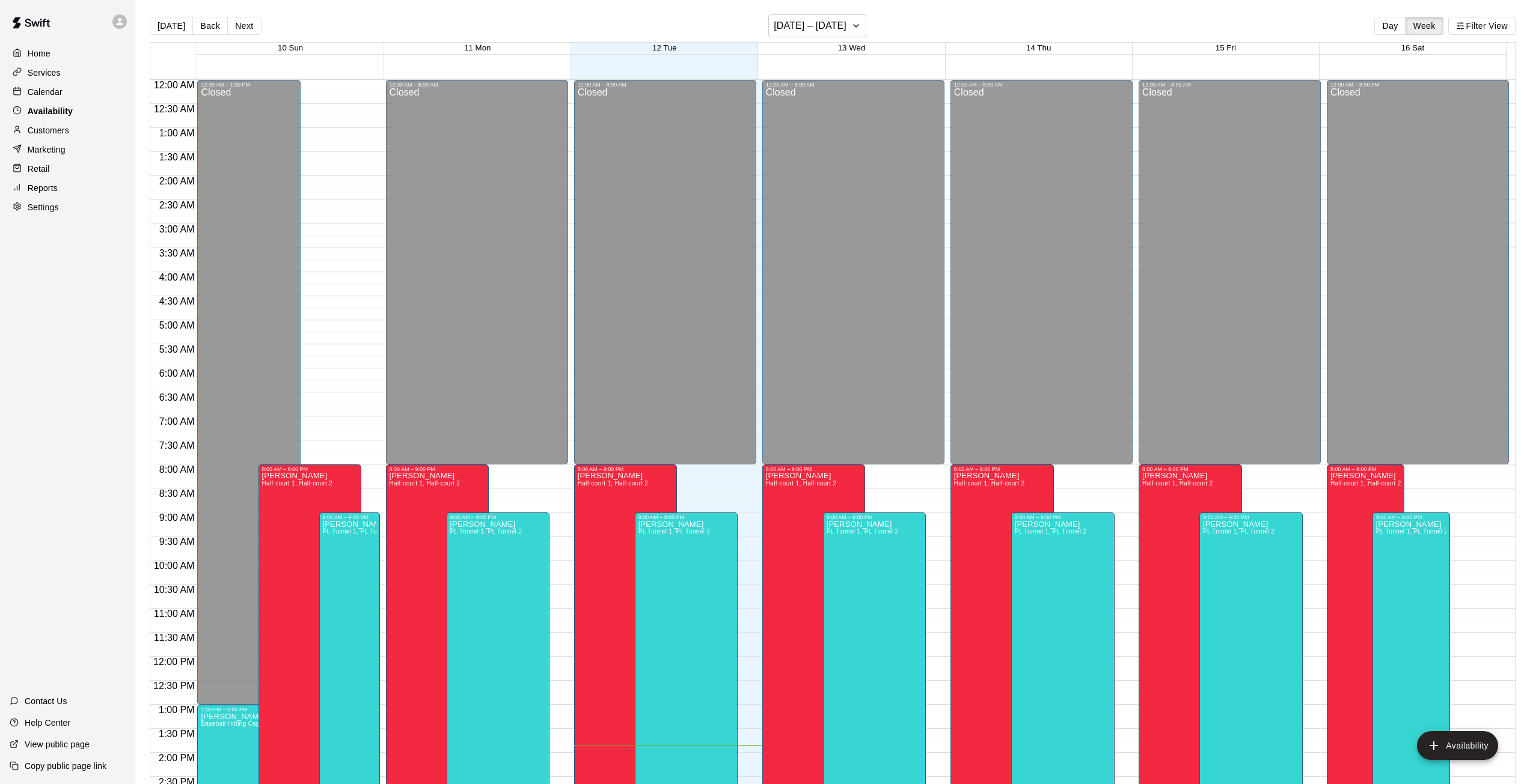
scroll to position [436, 0]
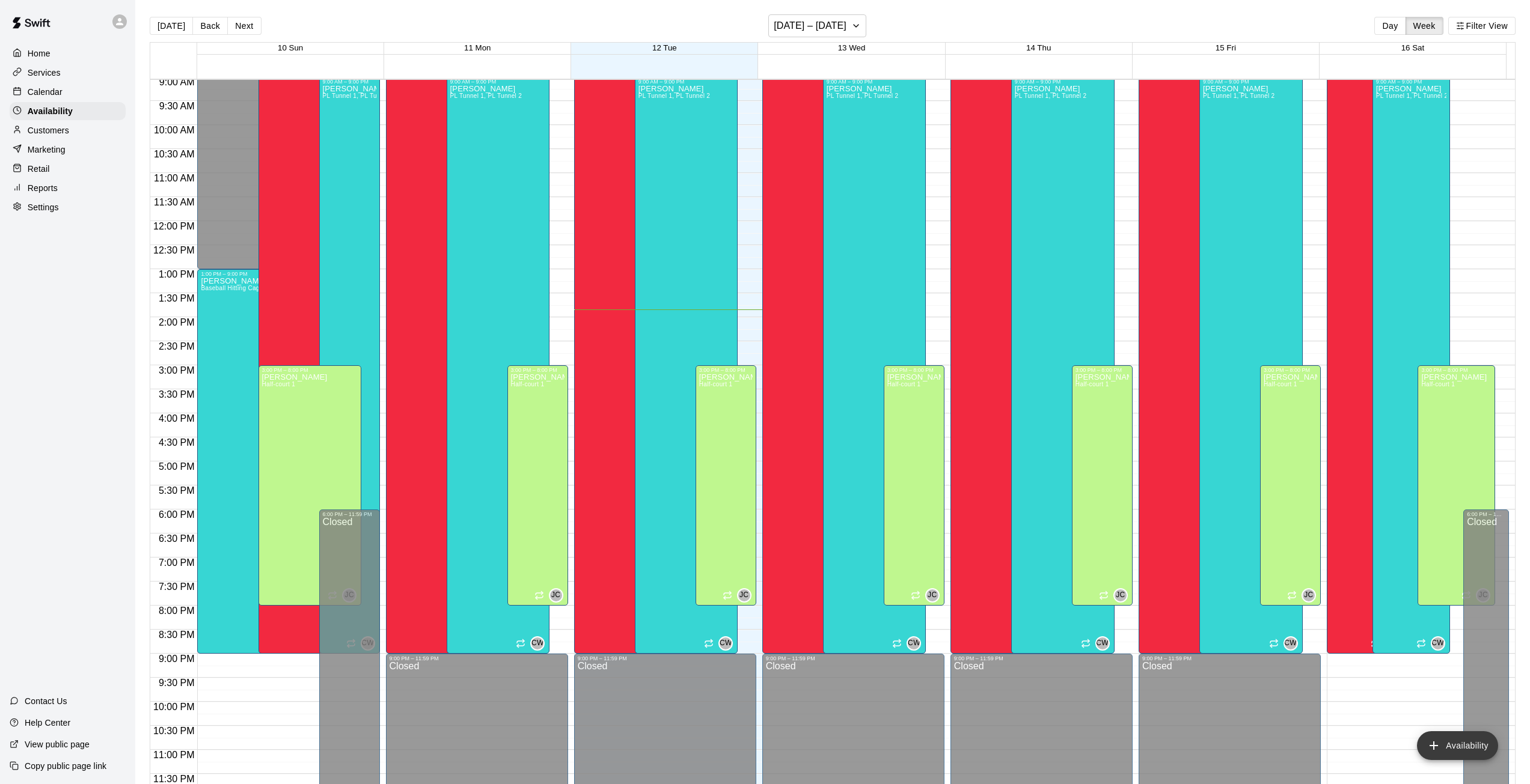
click at [1460, 741] on button "Availability" at bounding box center [1457, 745] width 81 height 29
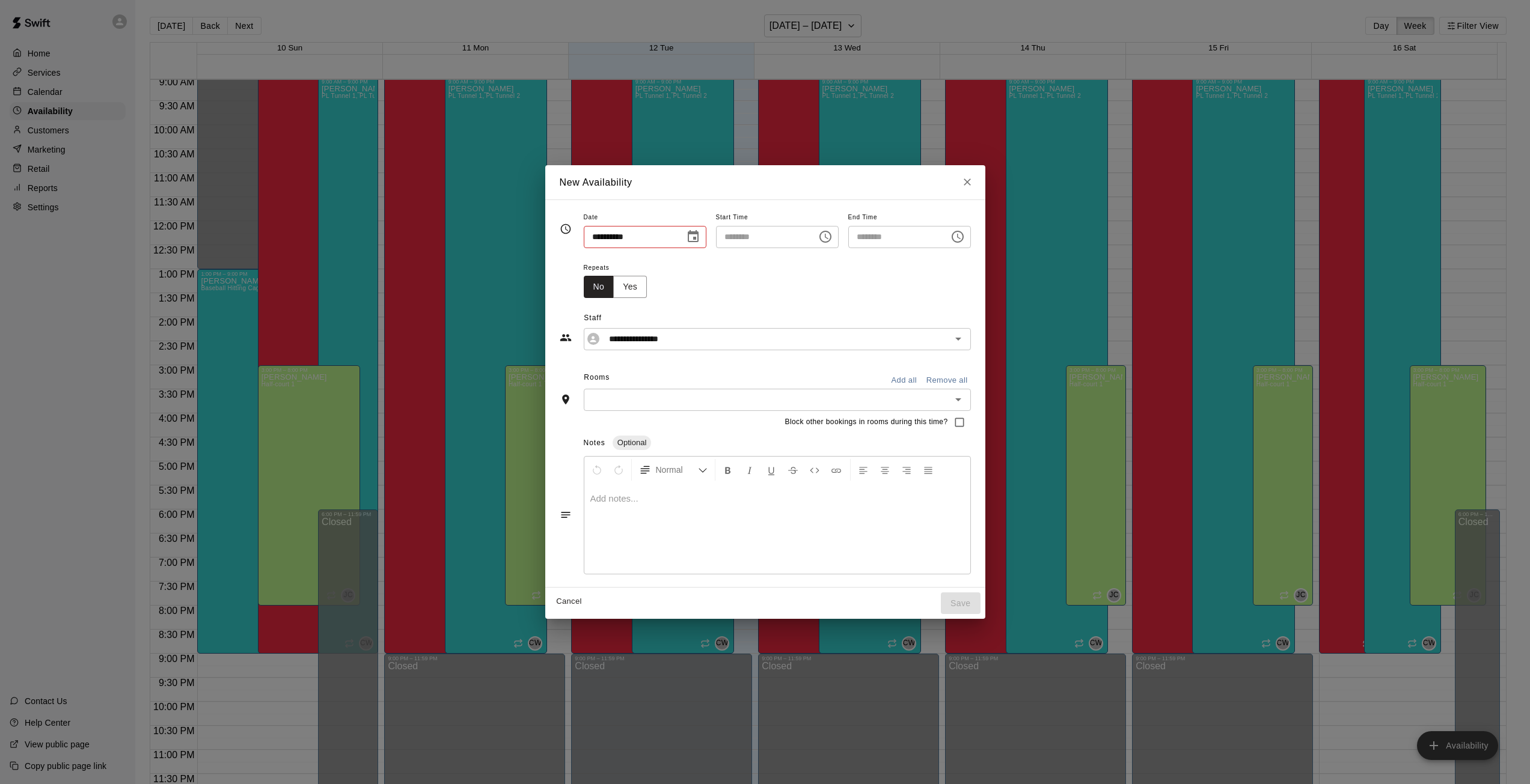
type input "**********"
type input "********"
click at [978, 180] on icon "Close" at bounding box center [971, 182] width 12 height 12
type input "**********"
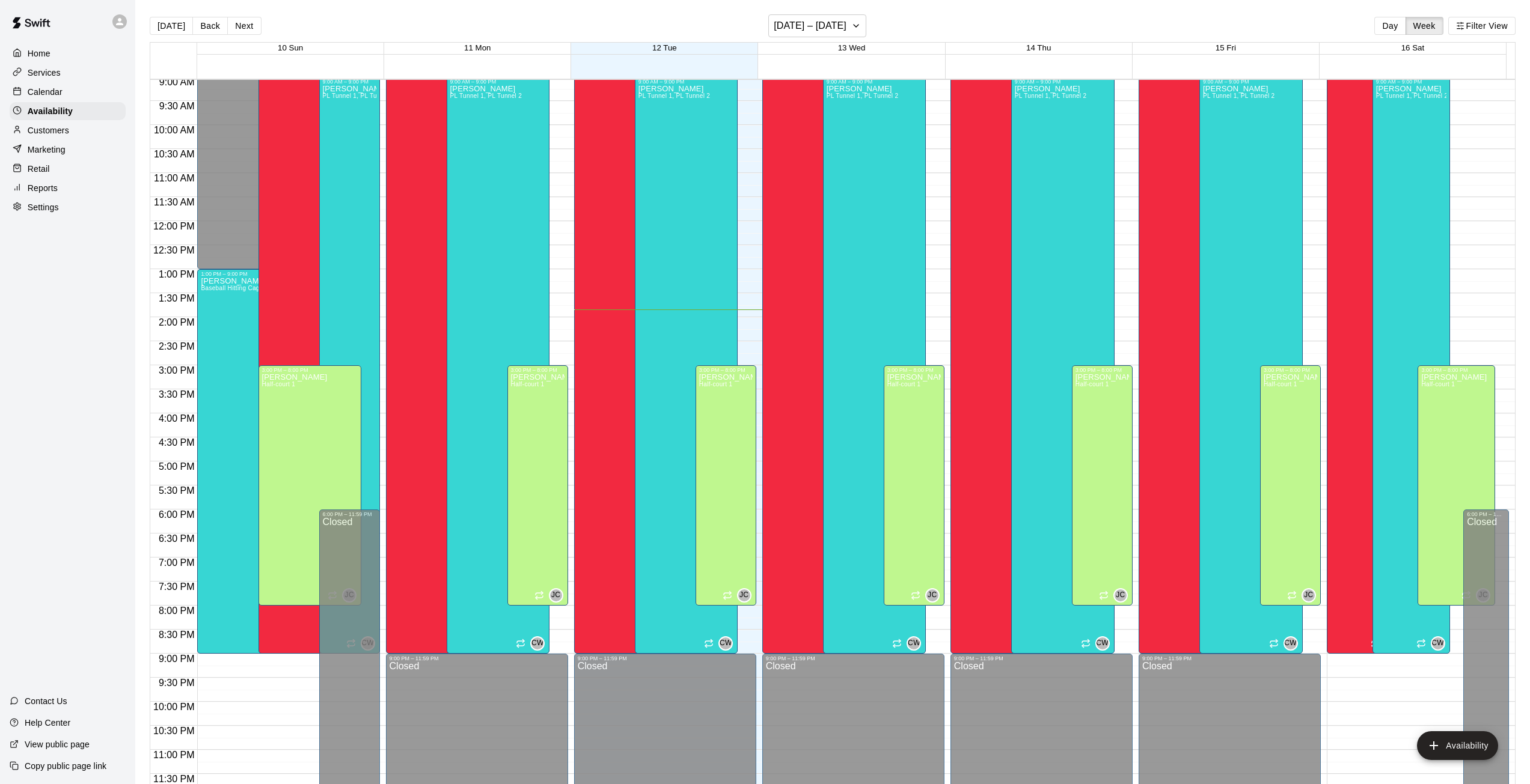
click at [35, 75] on p "Services" at bounding box center [44, 73] width 33 height 12
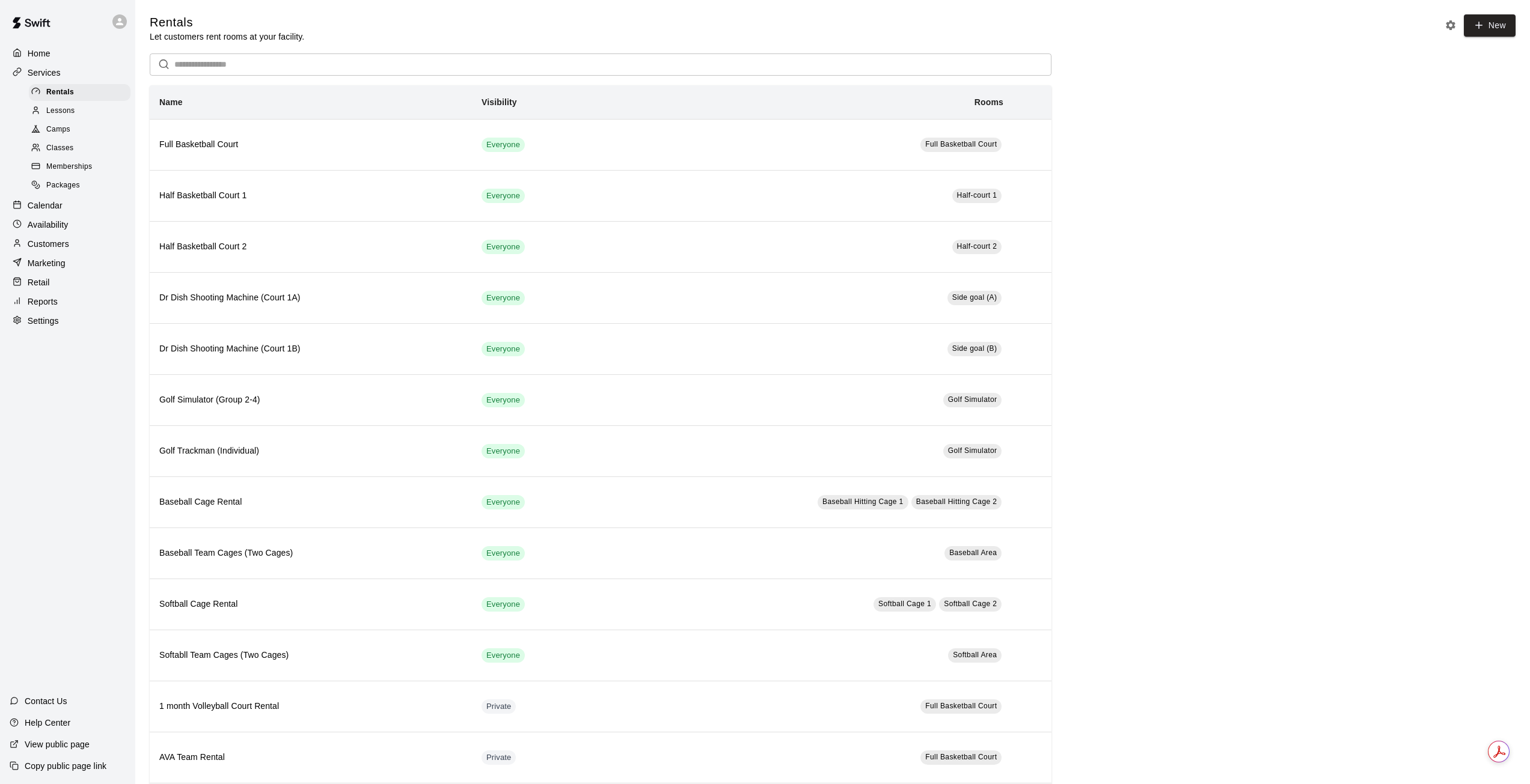
click at [30, 47] on div "Home" at bounding box center [68, 53] width 116 height 18
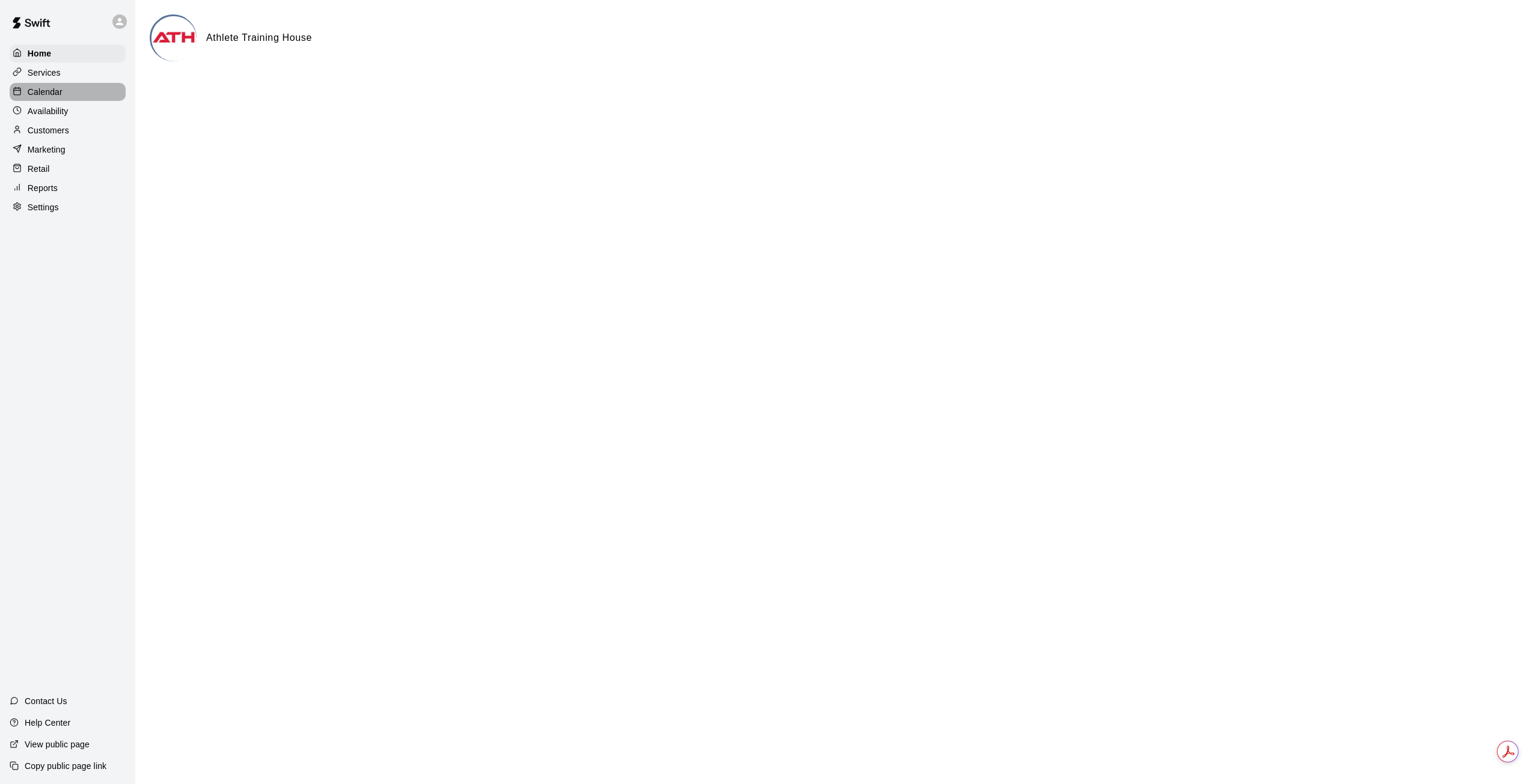
click at [47, 91] on p "Calendar" at bounding box center [45, 92] width 35 height 12
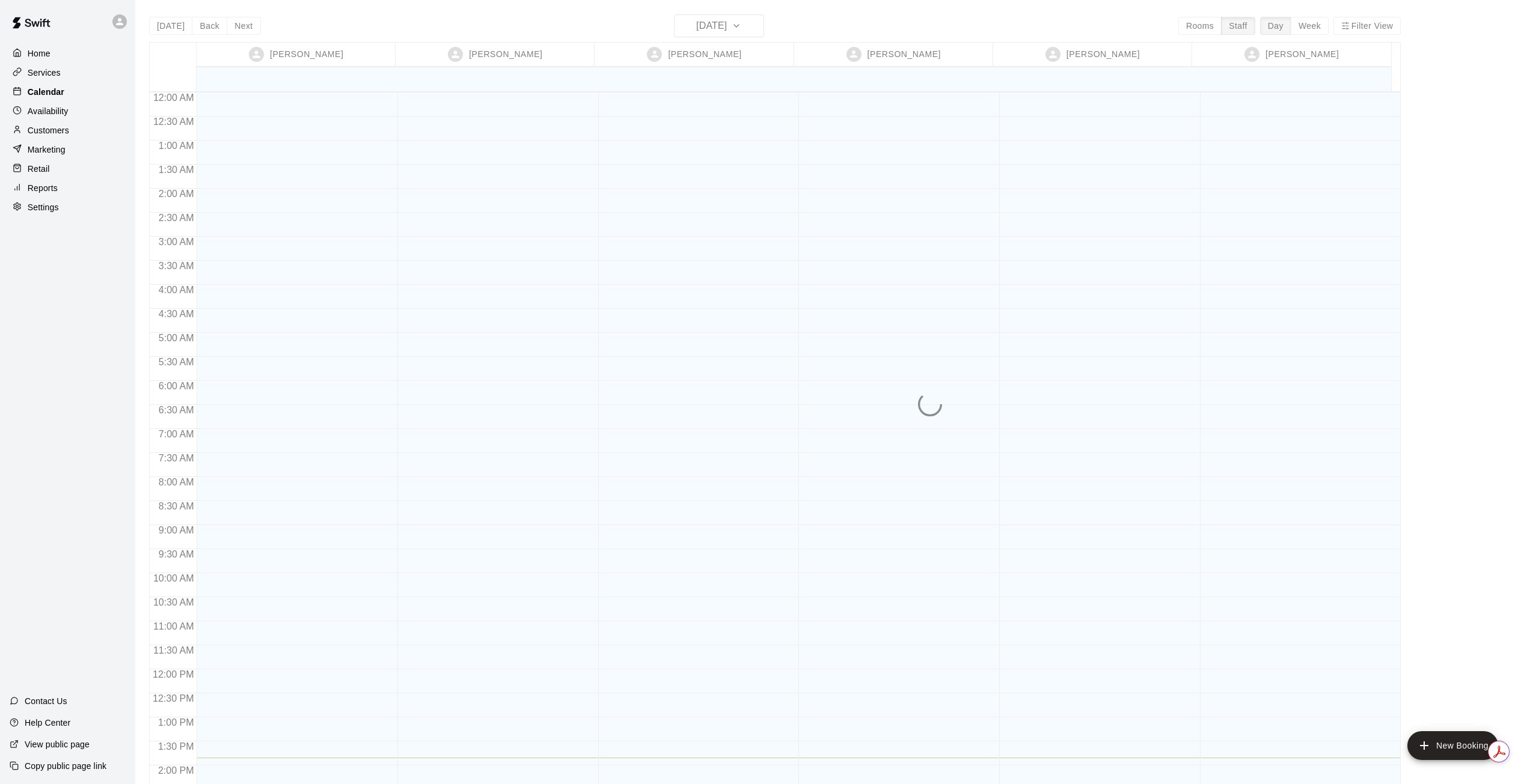
scroll to position [448, 0]
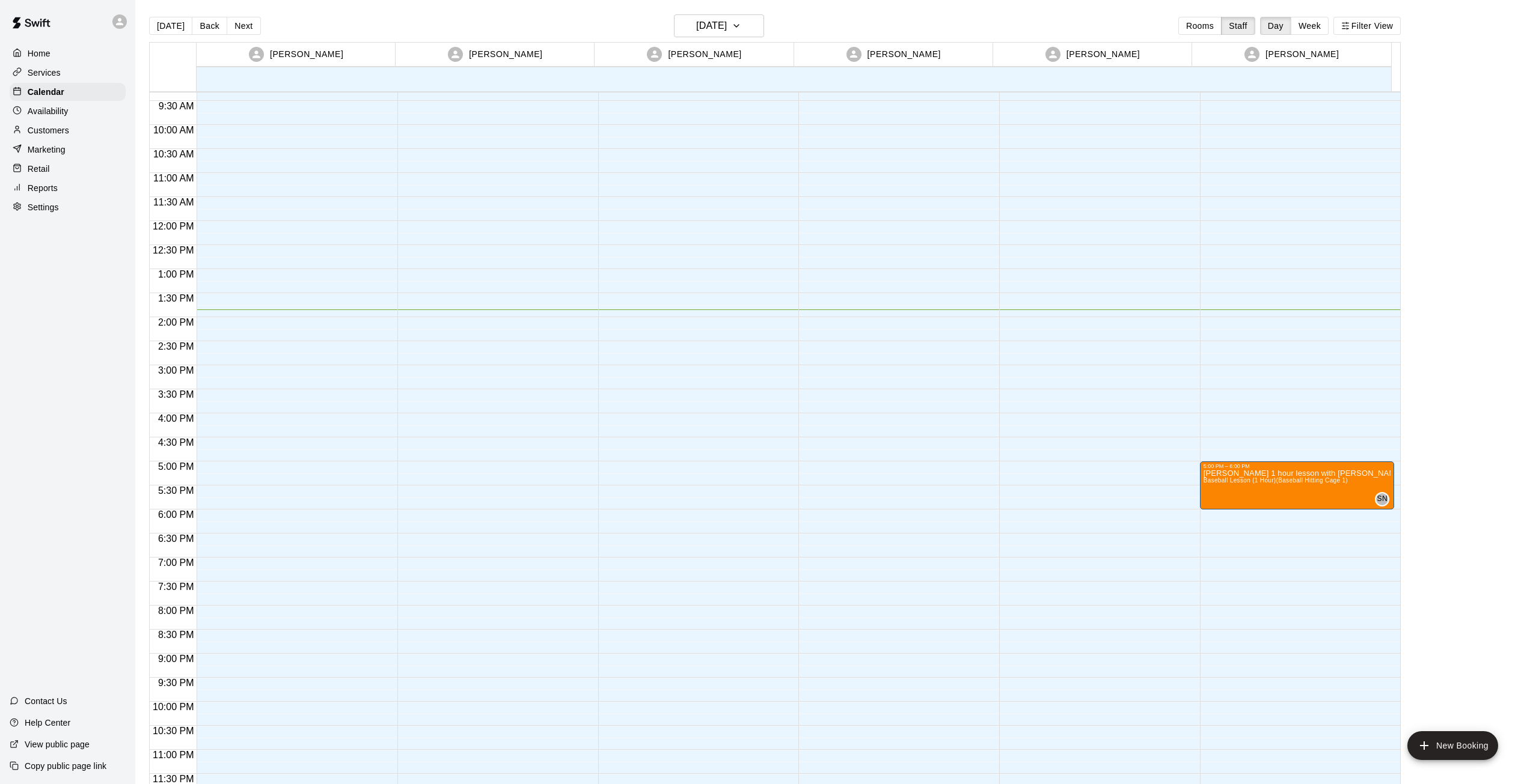
click at [43, 155] on p "Marketing" at bounding box center [47, 150] width 38 height 12
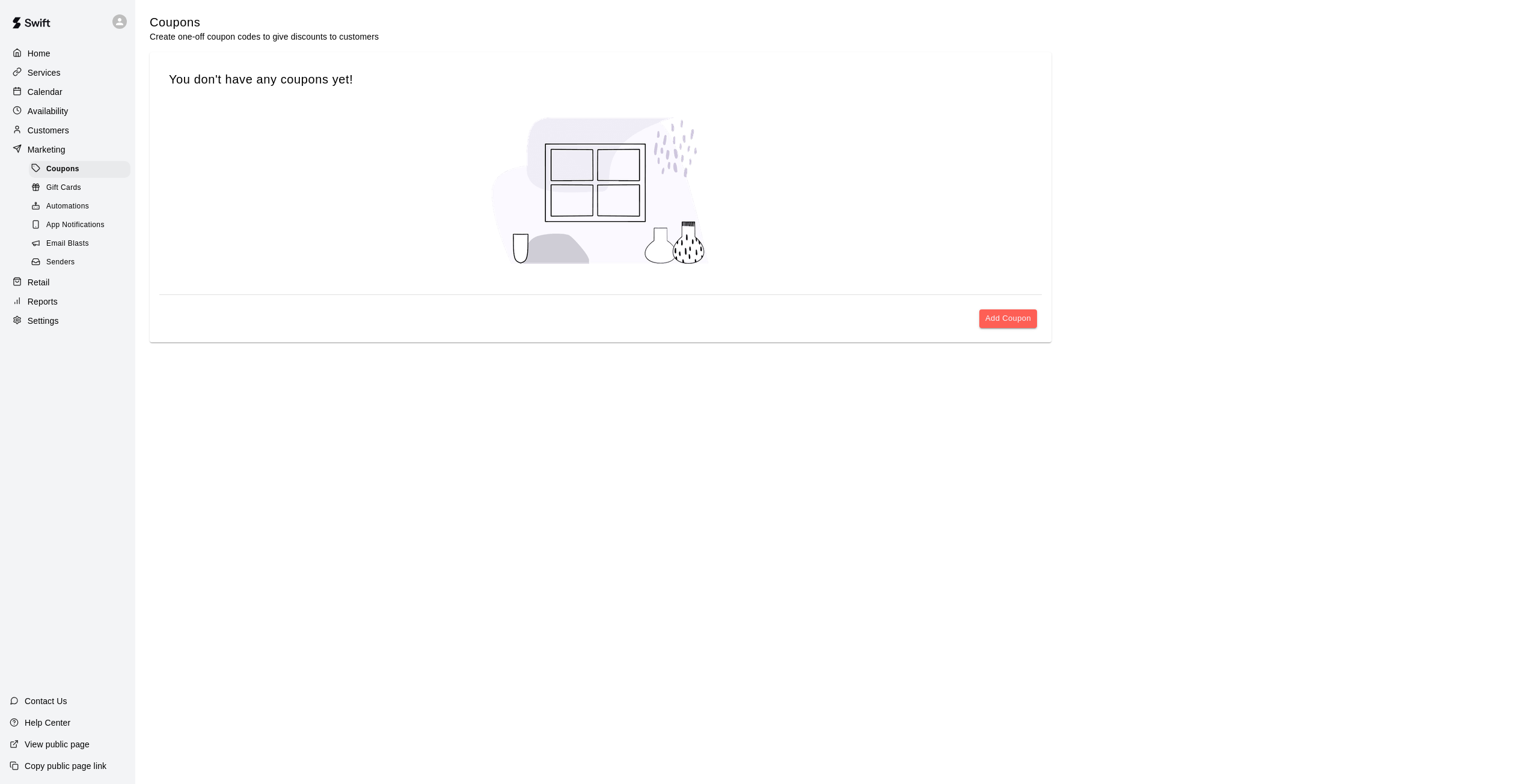
click at [49, 325] on p "Settings" at bounding box center [43, 320] width 31 height 12
select select "**"
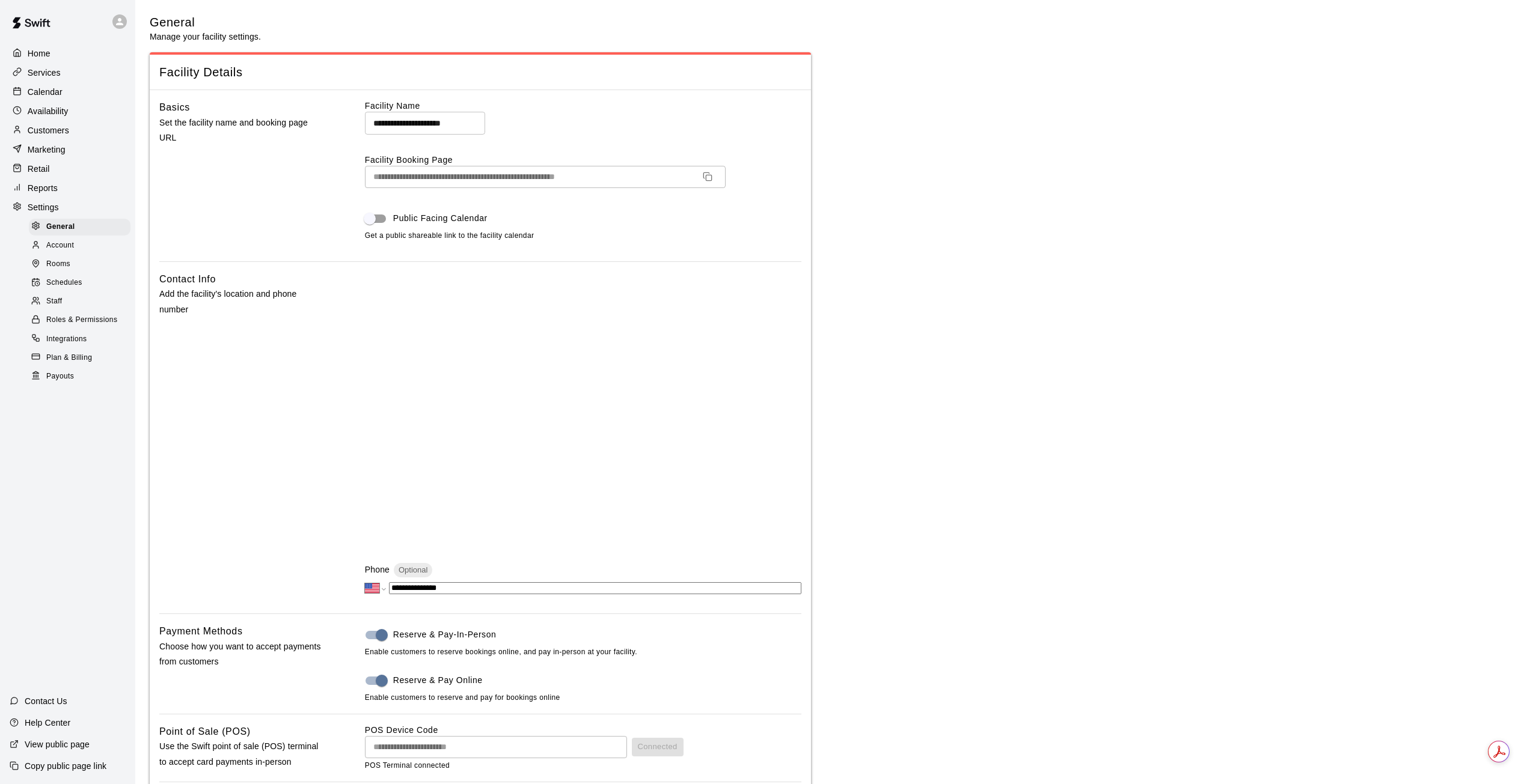
click at [61, 287] on span "Schedules" at bounding box center [65, 283] width 36 height 12
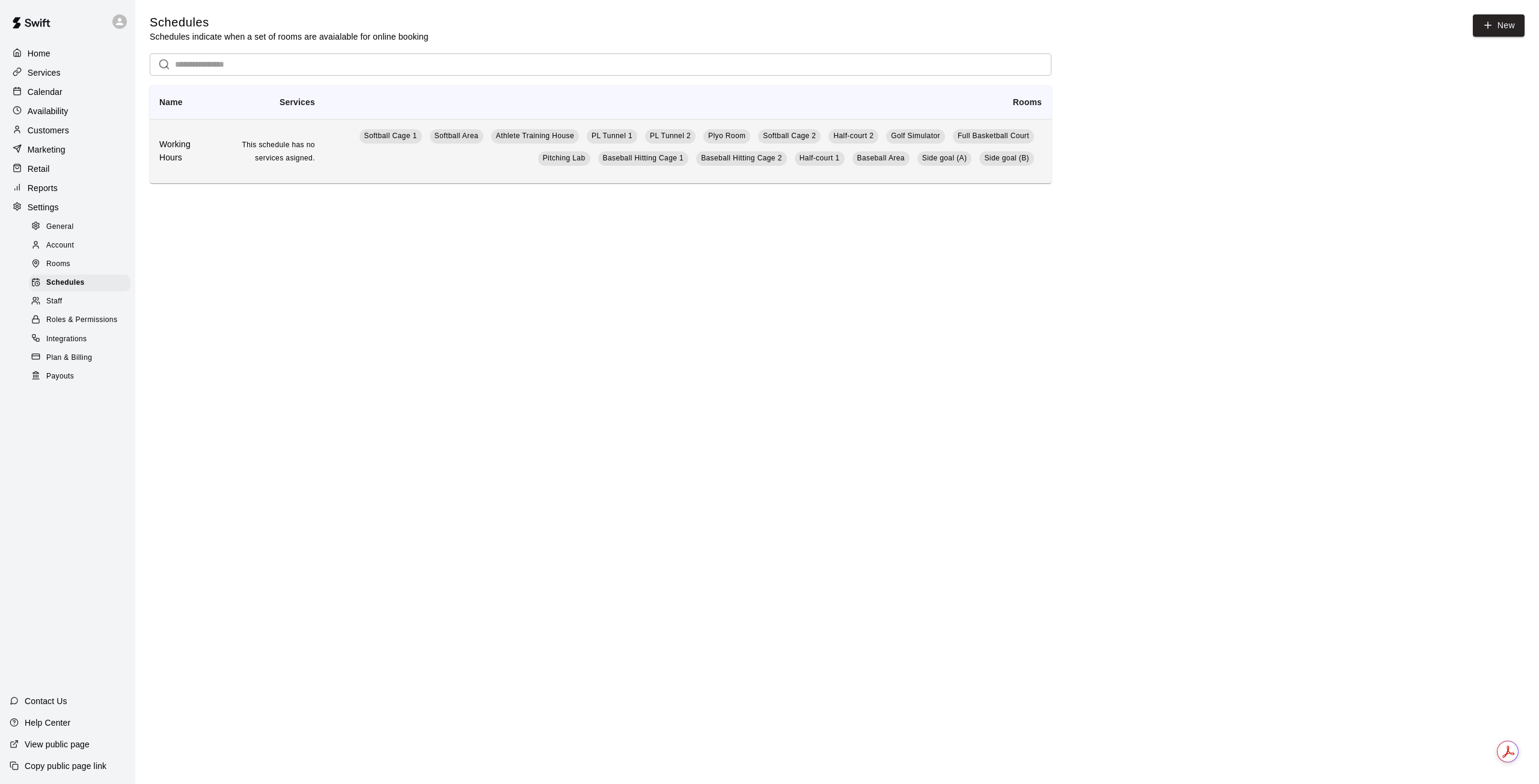
click at [364, 161] on td "Softball Cage 1 Softball Area Athlete Training House [GEOGRAPHIC_DATA] 1 PL Tun…" at bounding box center [688, 151] width 727 height 64
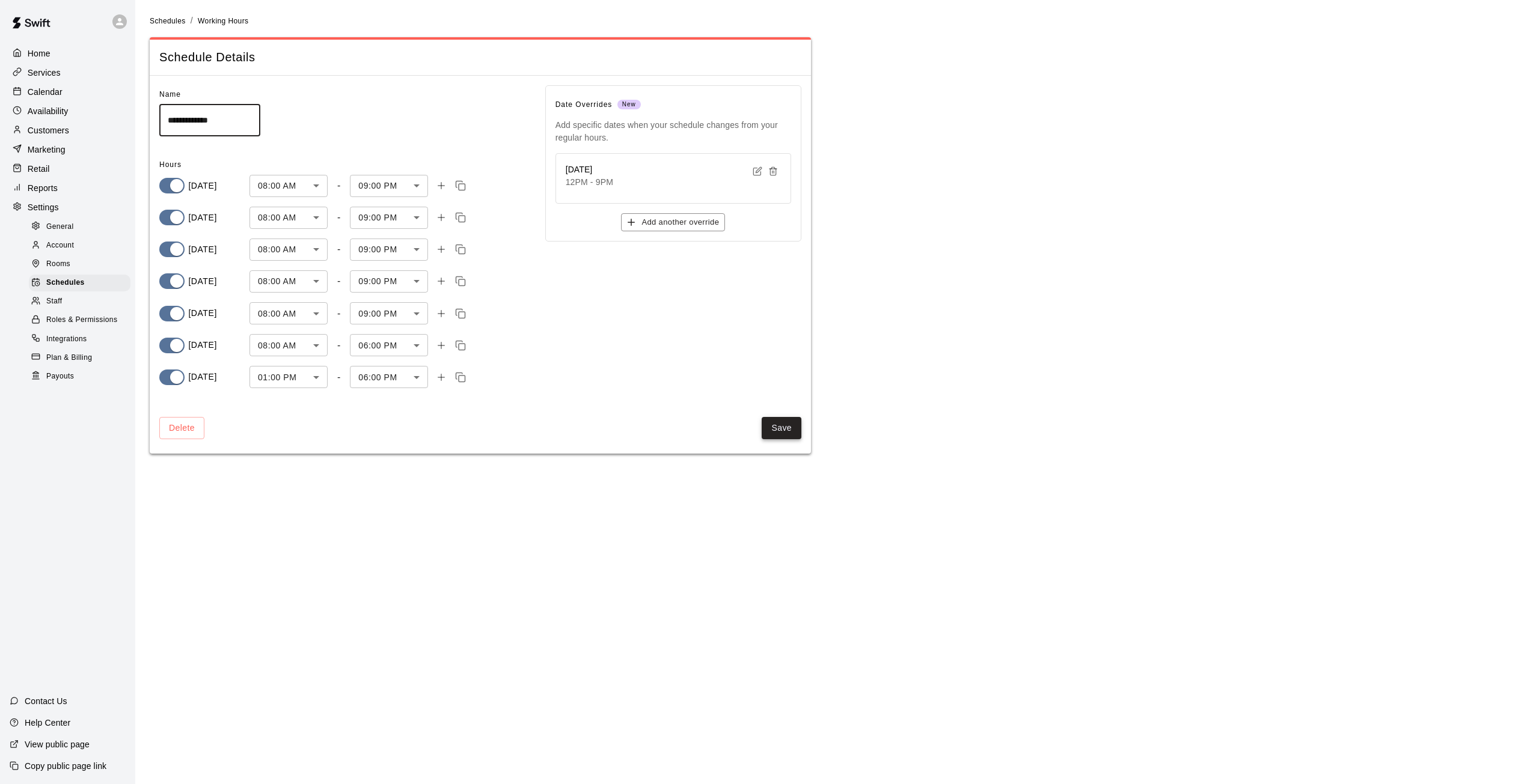
click at [787, 429] on button "Save" at bounding box center [781, 428] width 40 height 23
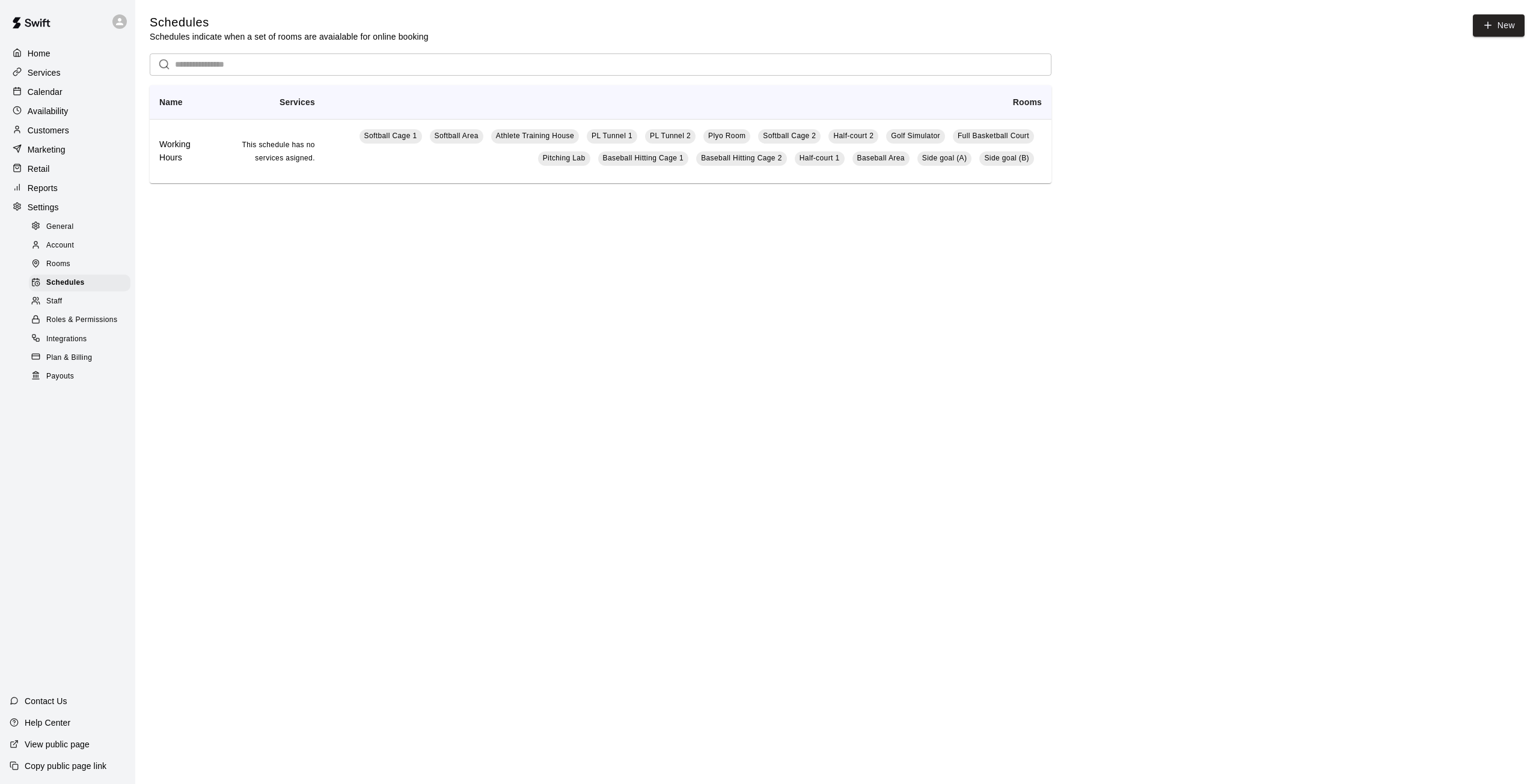
click at [62, 77] on div "Services" at bounding box center [68, 73] width 116 height 18
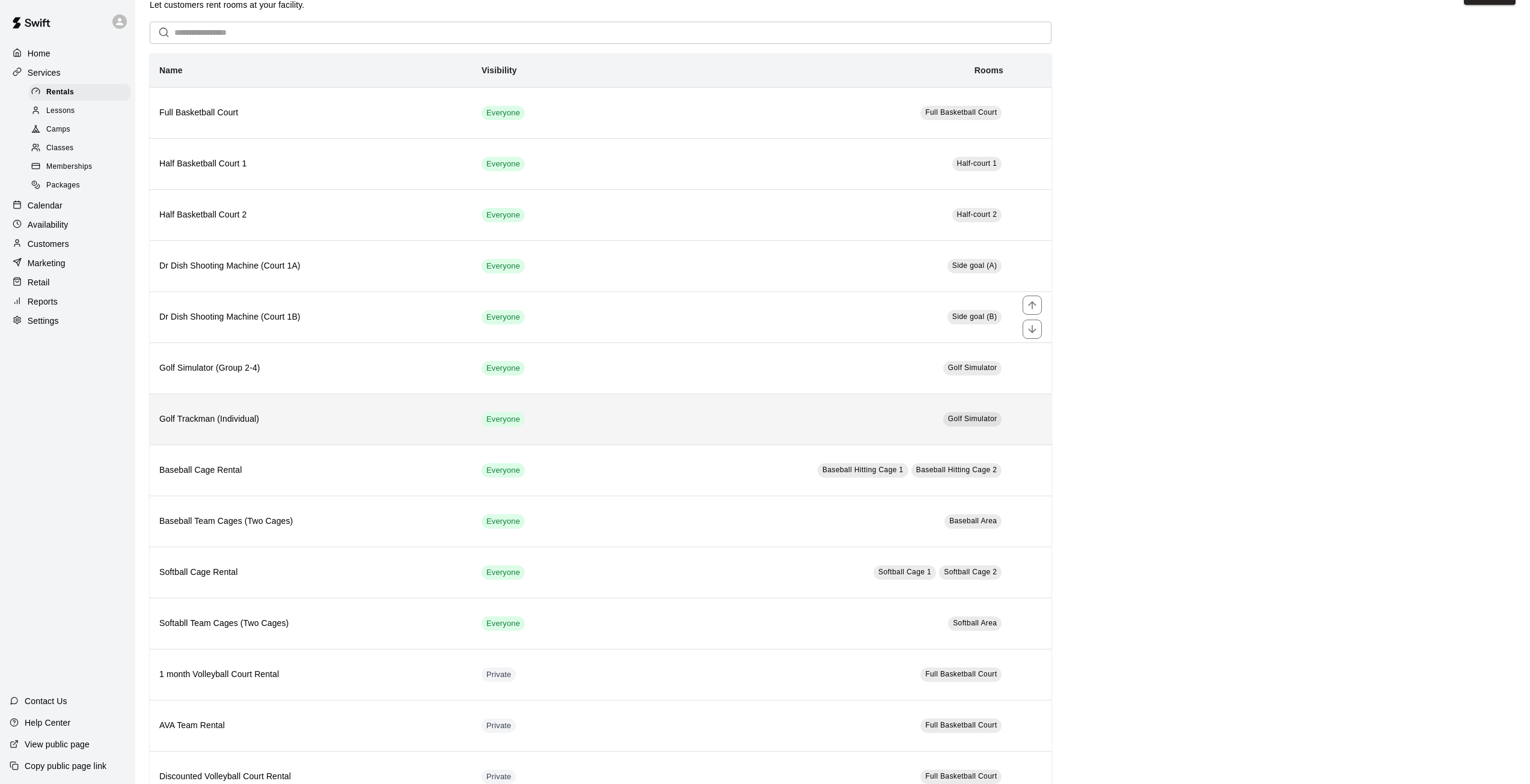
scroll to position [76, 0]
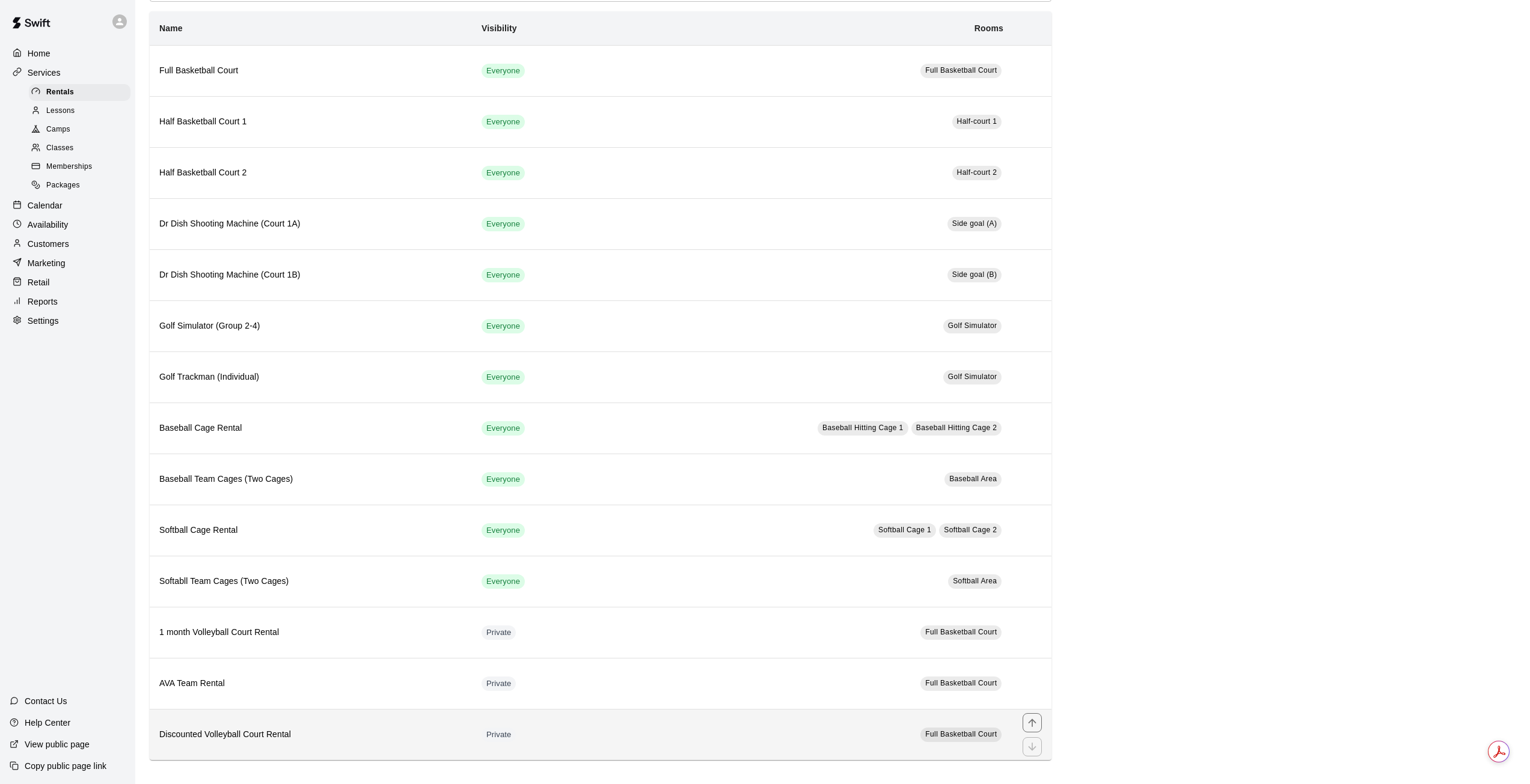
click at [390, 727] on th "Discounted Volleyball Court Rental" at bounding box center [310, 735] width 322 height 51
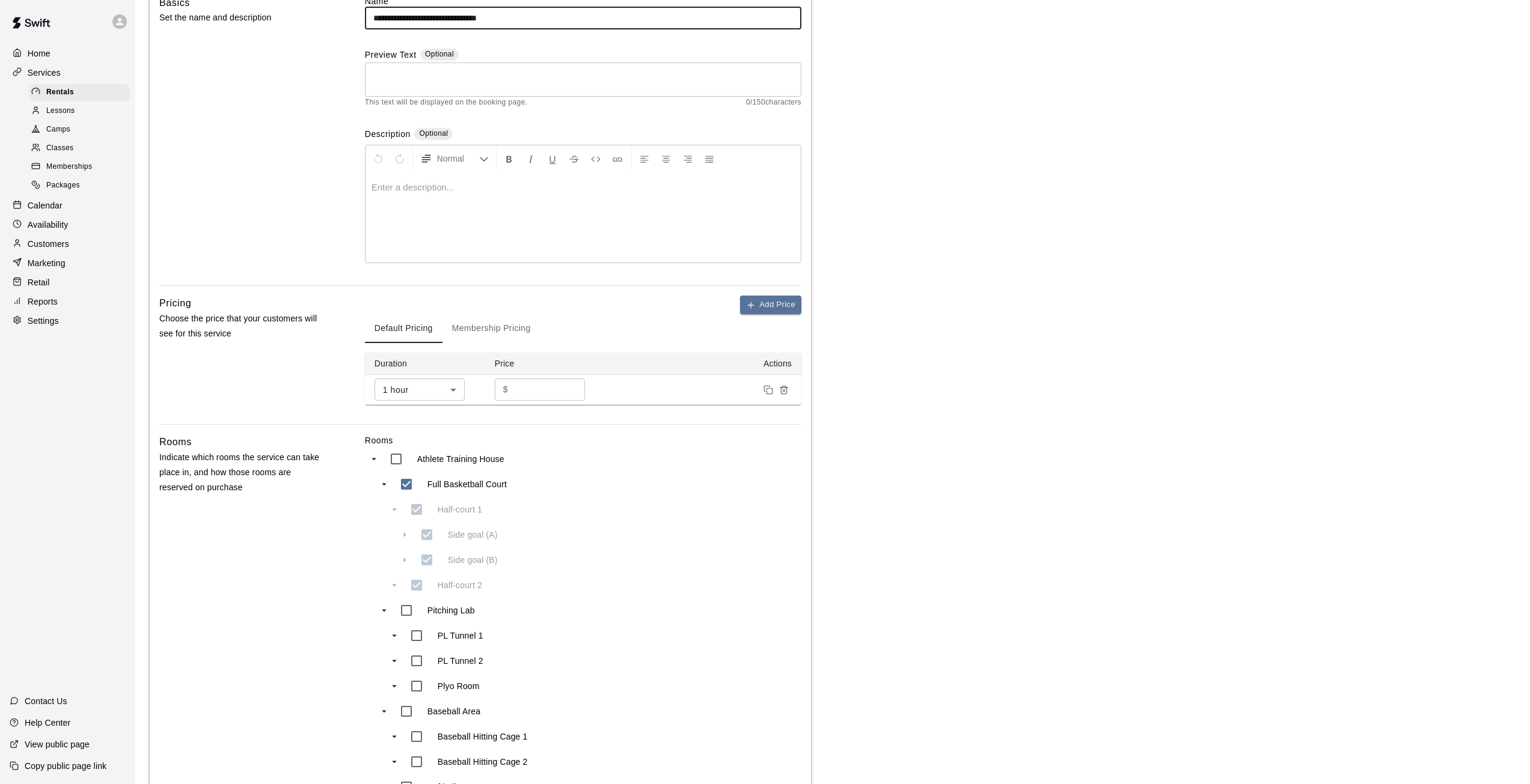
scroll to position [120, 0]
click at [47, 207] on p "Calendar" at bounding box center [45, 206] width 35 height 12
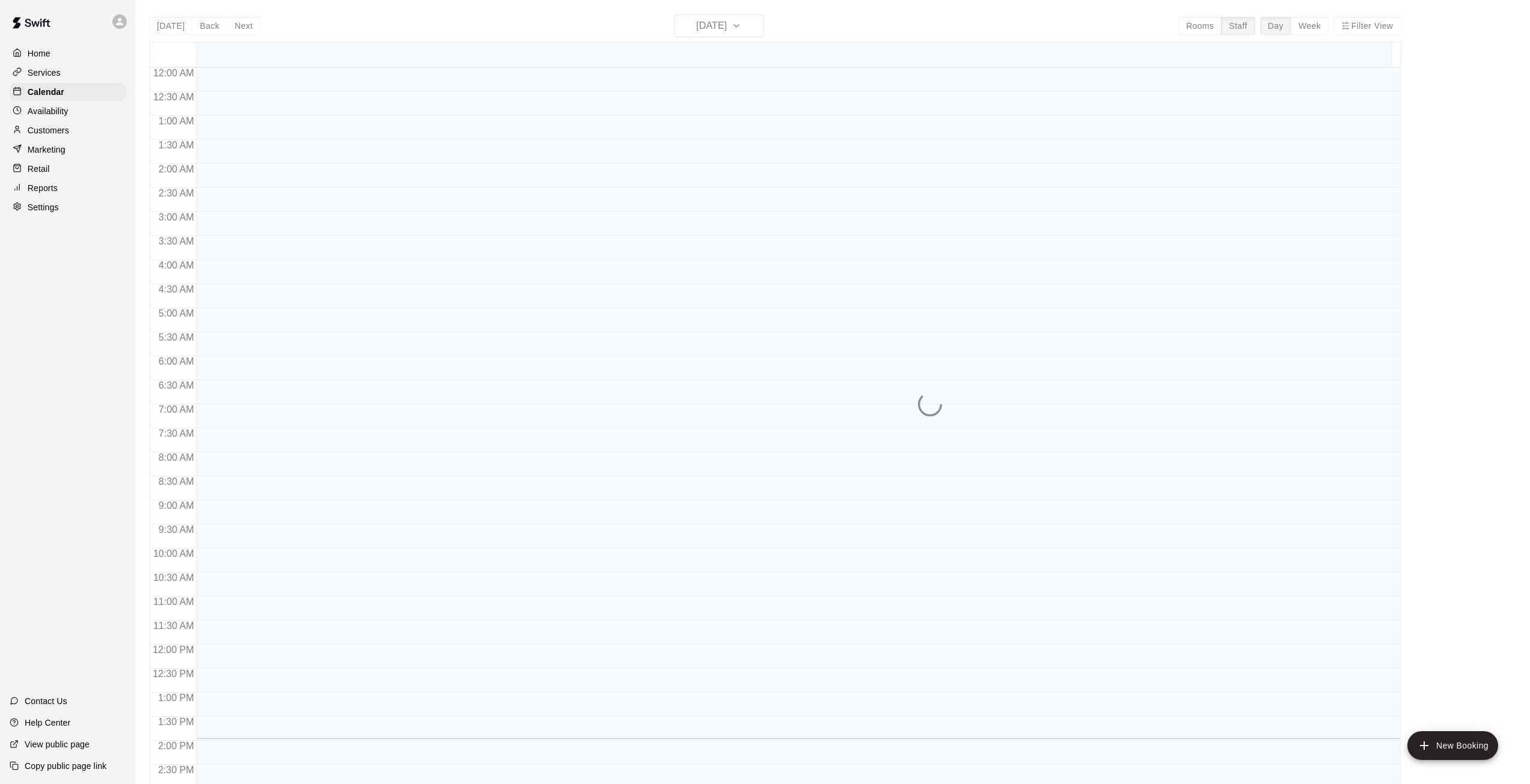
scroll to position [424, 0]
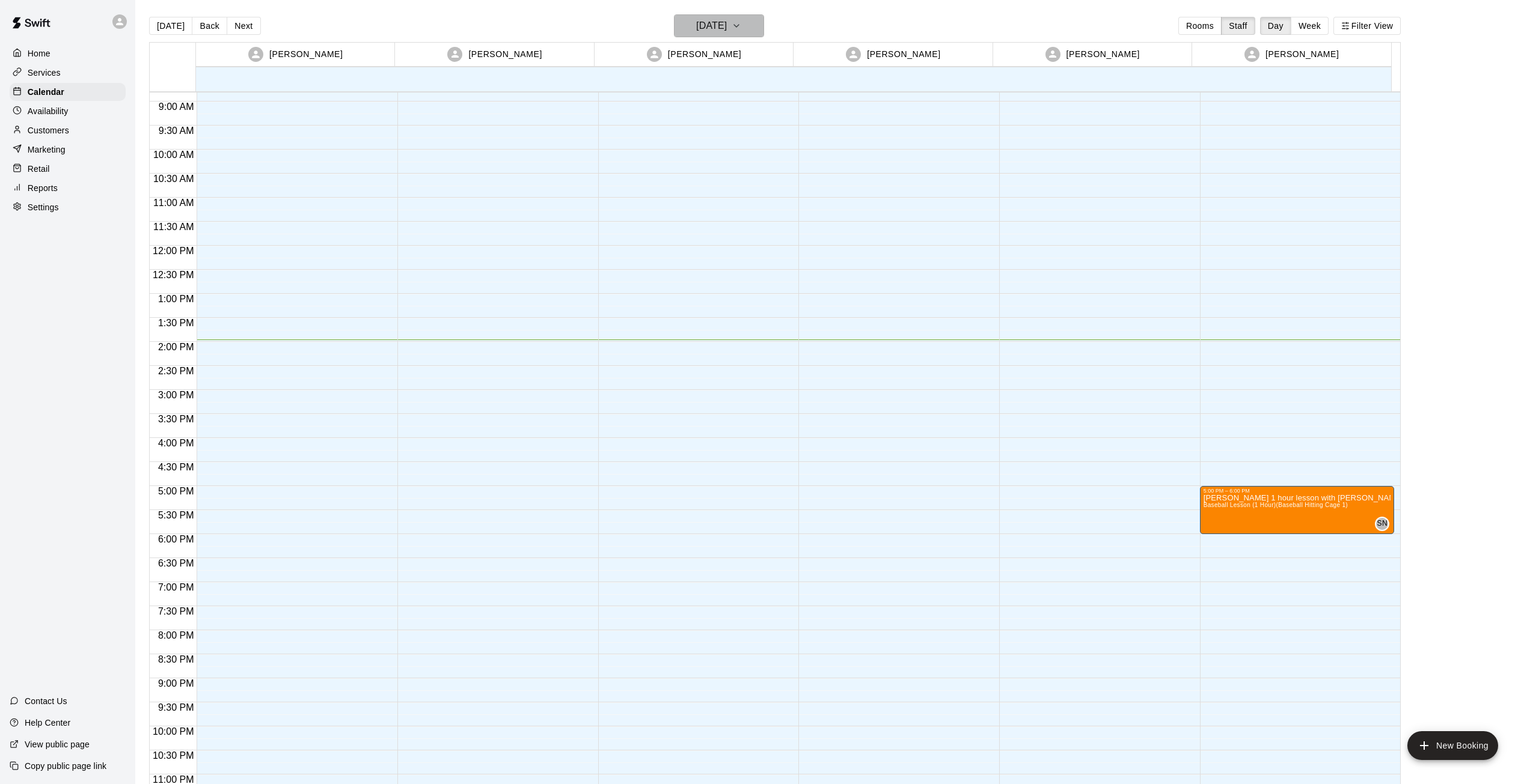
click at [741, 26] on icon "button" at bounding box center [736, 26] width 9 height 15
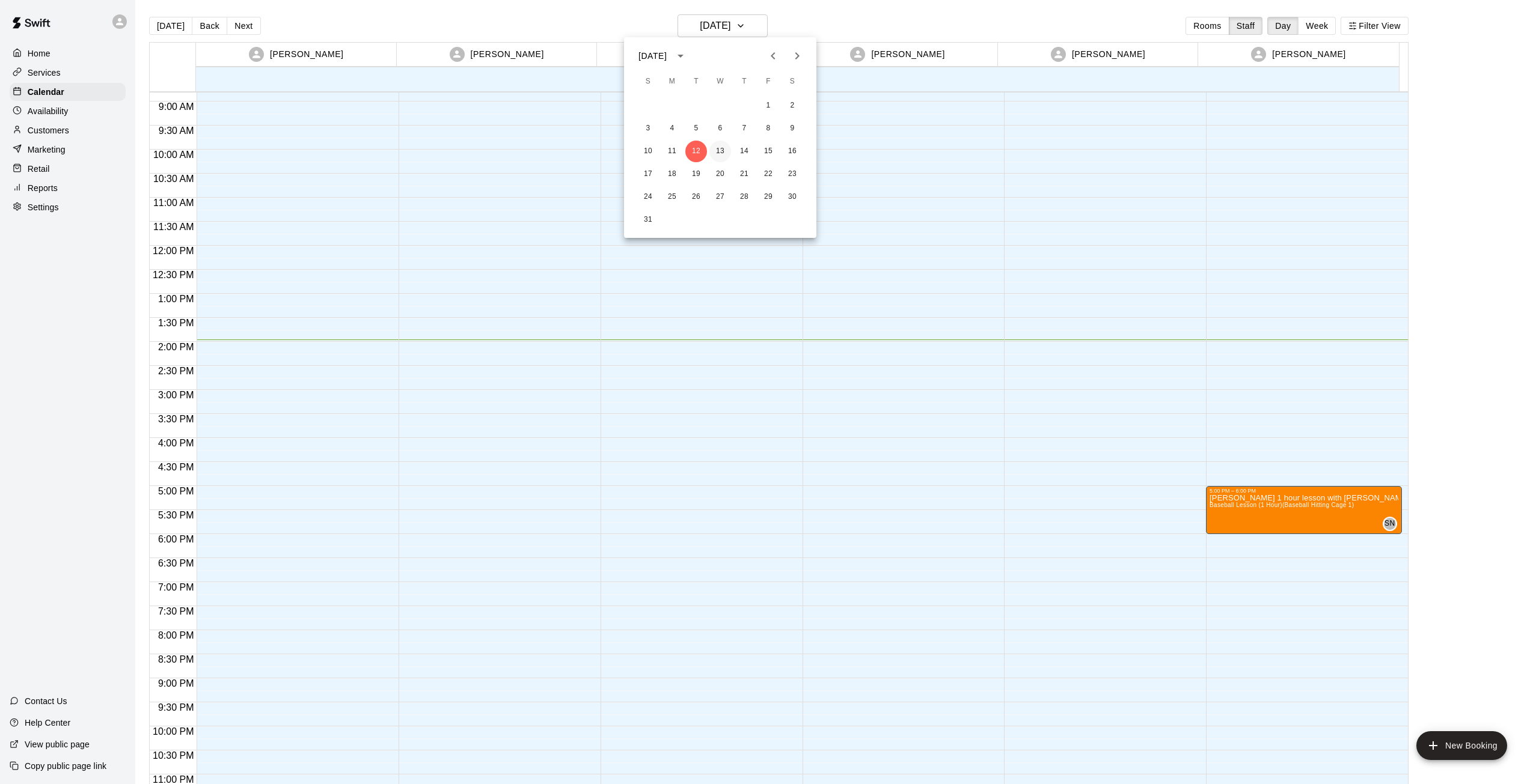
click at [720, 148] on button "13" at bounding box center [720, 152] width 22 height 22
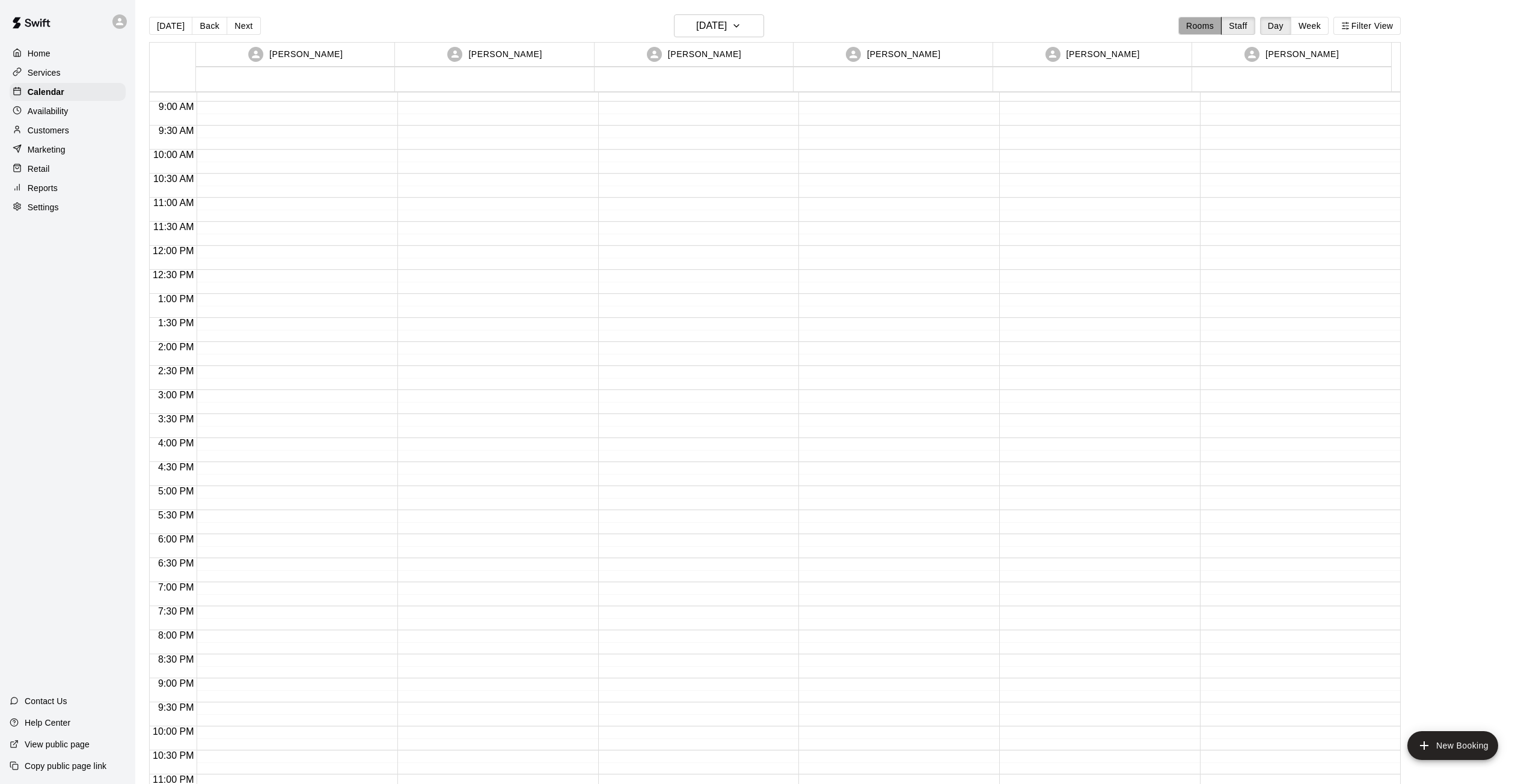
click at [1217, 26] on button "Rooms" at bounding box center [1200, 25] width 44 height 18
